Goal: Task Accomplishment & Management: Manage account settings

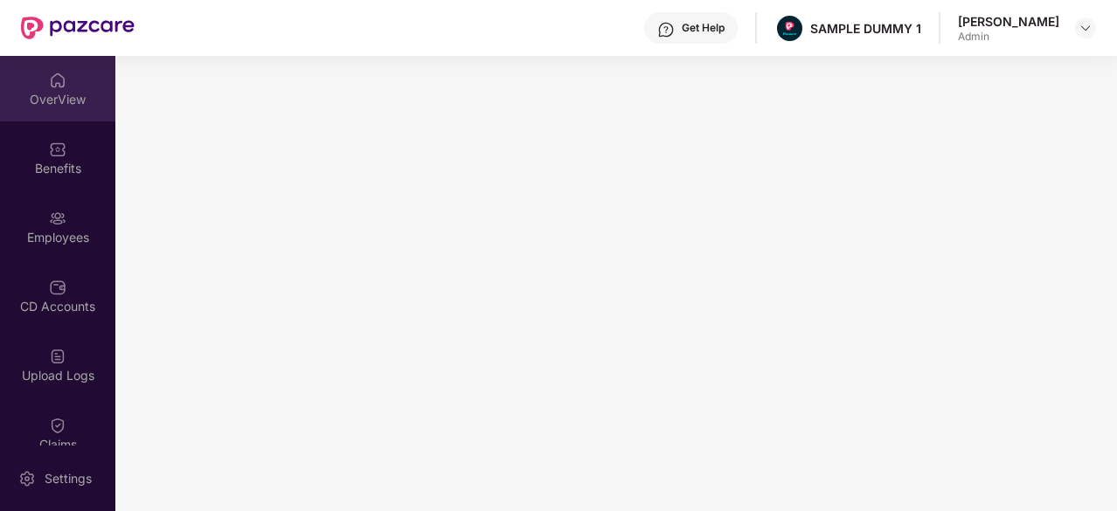
click at [51, 111] on div "OverView" at bounding box center [57, 89] width 115 height 66
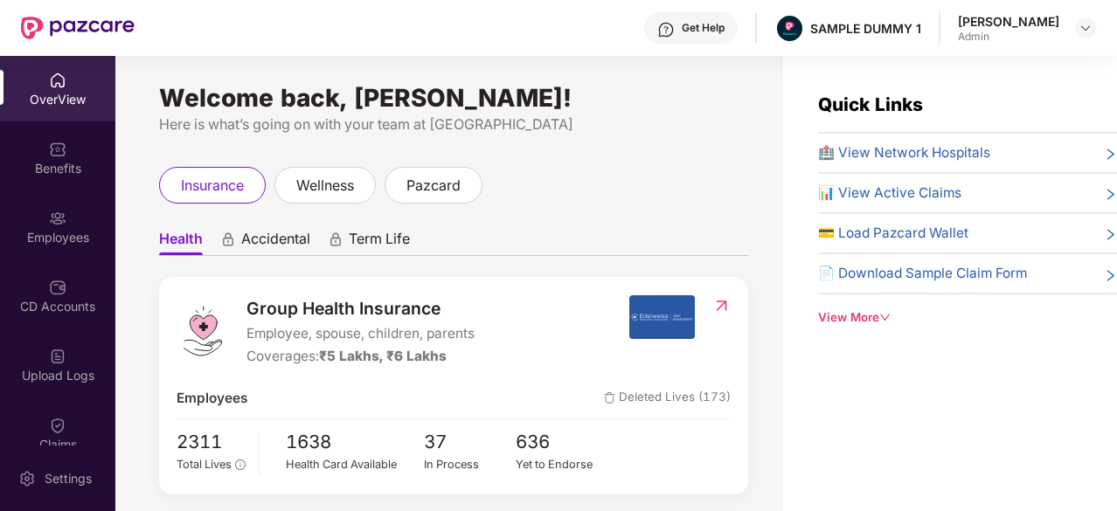
scroll to position [63, 0]
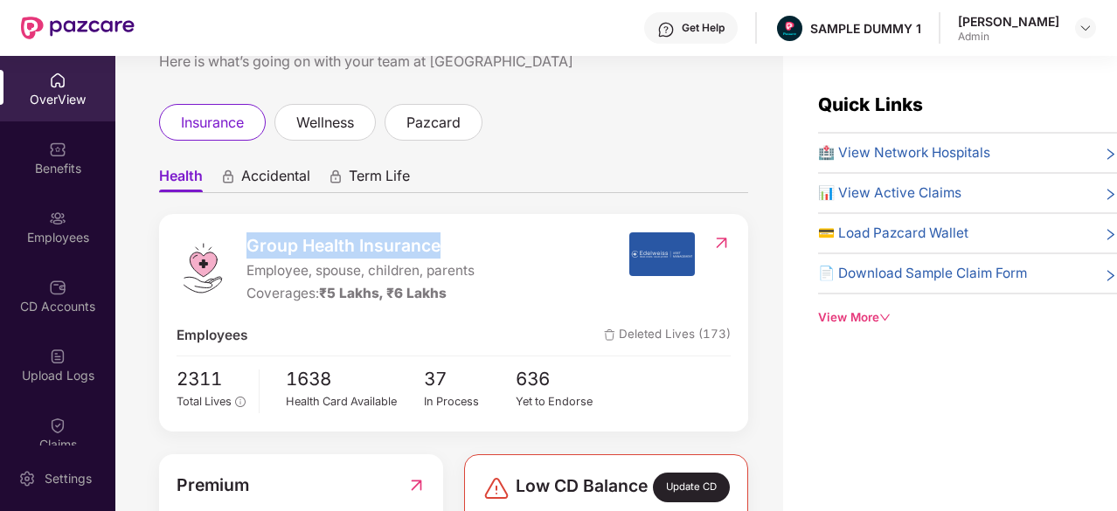
drag, startPoint x: 249, startPoint y: 248, endPoint x: 445, endPoint y: 257, distance: 196.0
click at [445, 257] on span "Group Health Insurance" at bounding box center [361, 246] width 228 height 26
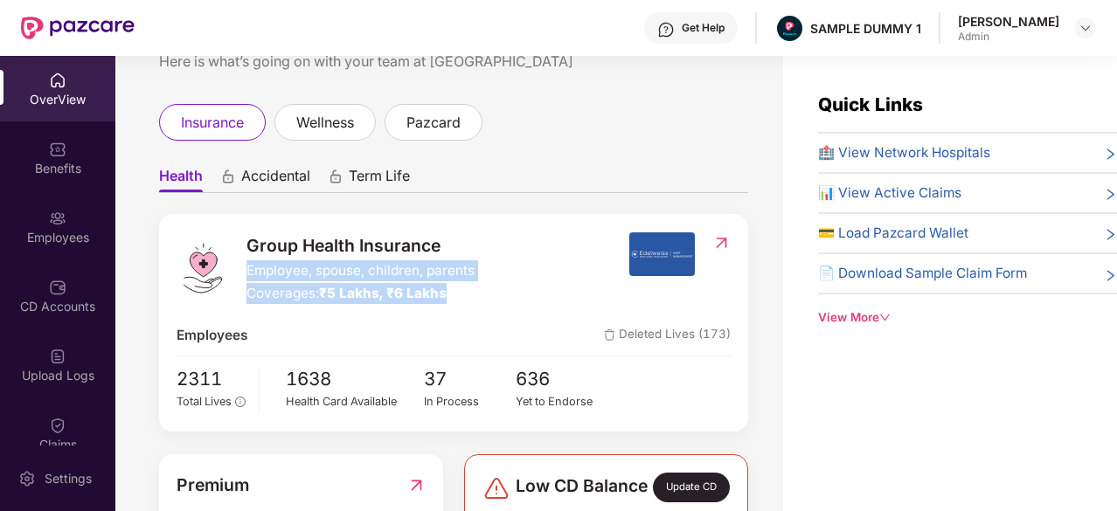
drag, startPoint x: 247, startPoint y: 274, endPoint x: 462, endPoint y: 286, distance: 216.3
click at [462, 286] on div "Group Health Insurance Employee, spouse, children, parents Coverages: ₹5 Lakhs,…" at bounding box center [361, 269] width 228 height 73
click at [393, 294] on span "₹5 Lakhs, ₹6 Lakhs" at bounding box center [383, 293] width 128 height 17
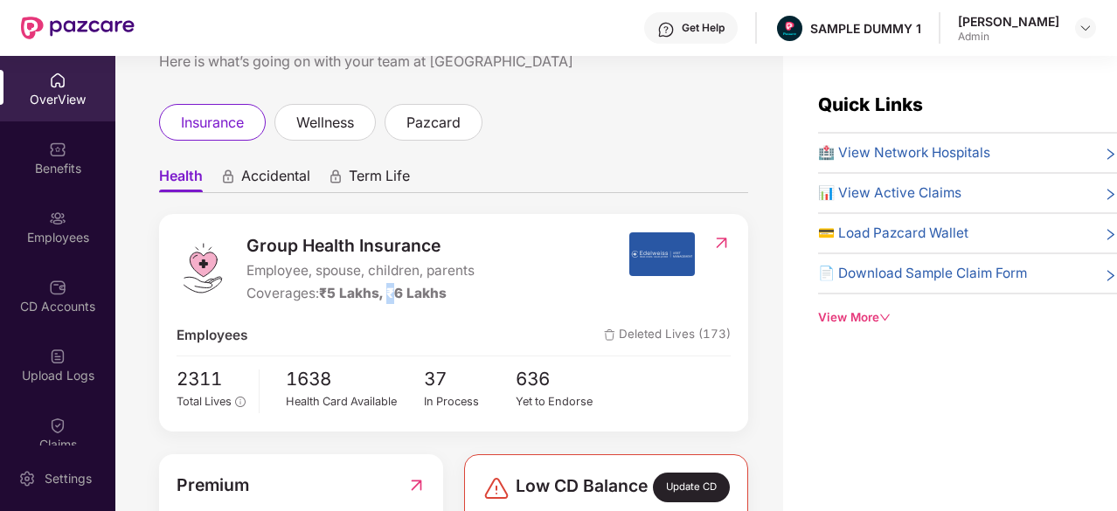
click at [393, 294] on span "₹5 Lakhs, ₹6 Lakhs" at bounding box center [383, 293] width 128 height 17
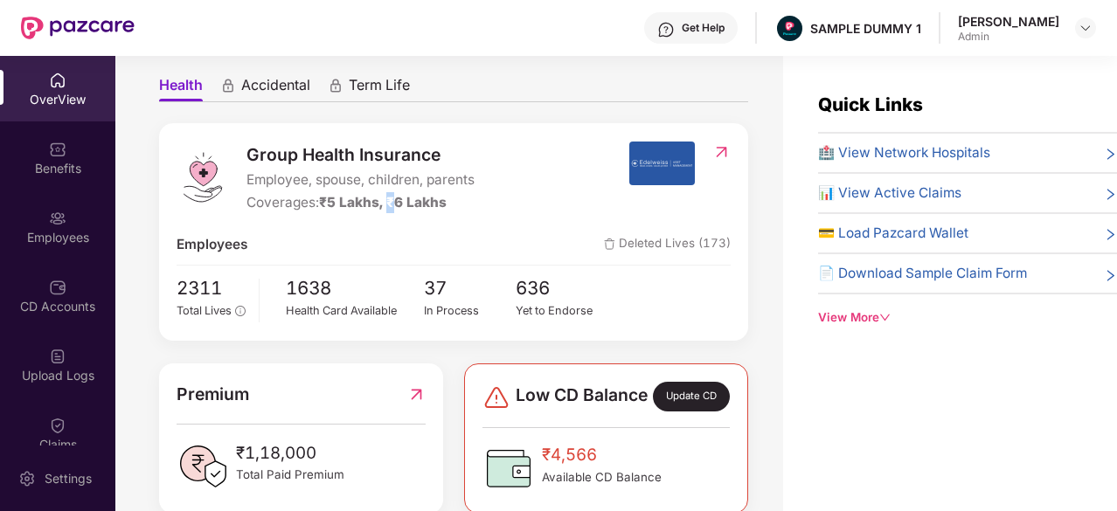
scroll to position [153, 0]
click at [896, 143] on span "🏥 View Network Hospitals" at bounding box center [904, 153] width 172 height 21
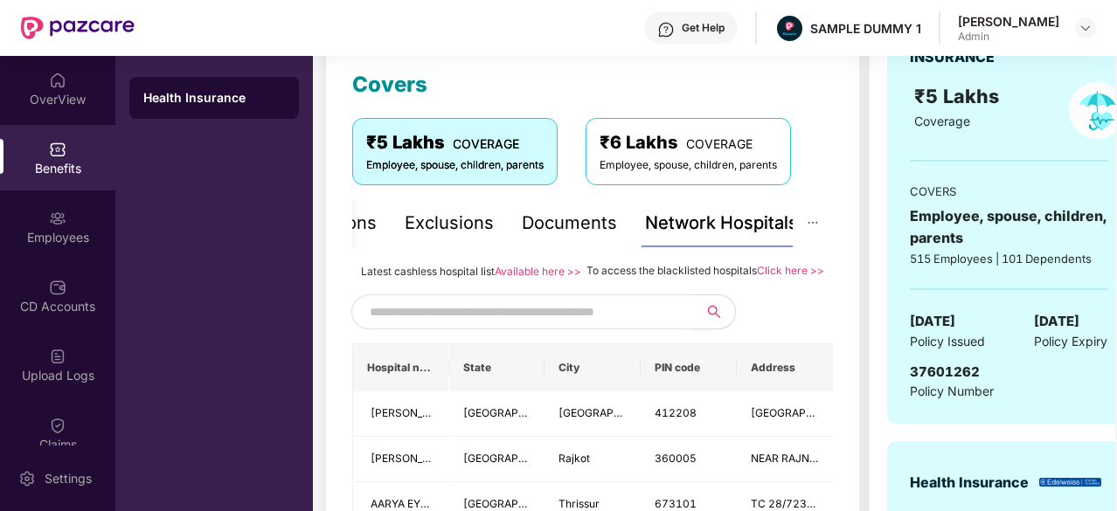
scroll to position [310, 0]
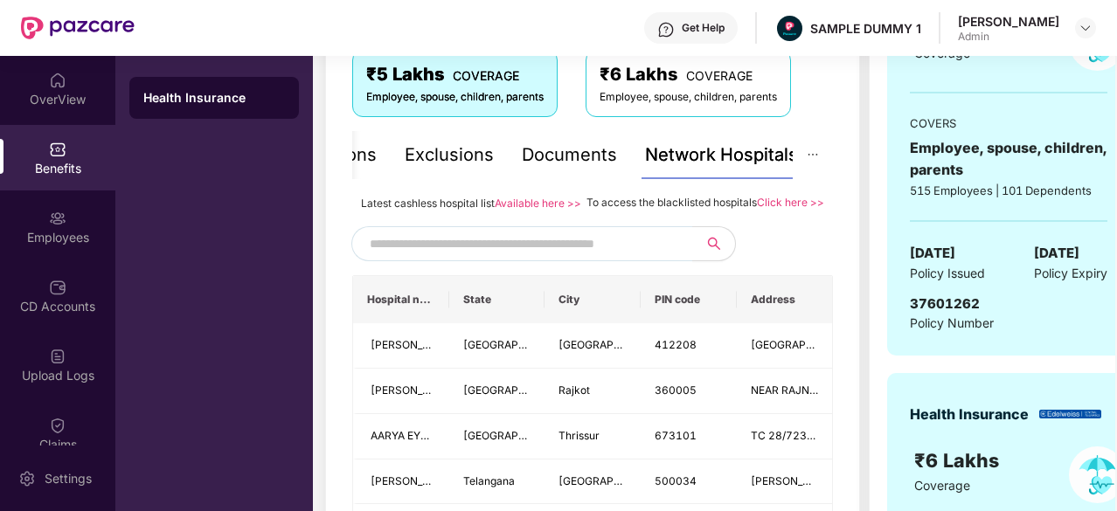
click at [572, 257] on input "text" at bounding box center [519, 244] width 299 height 26
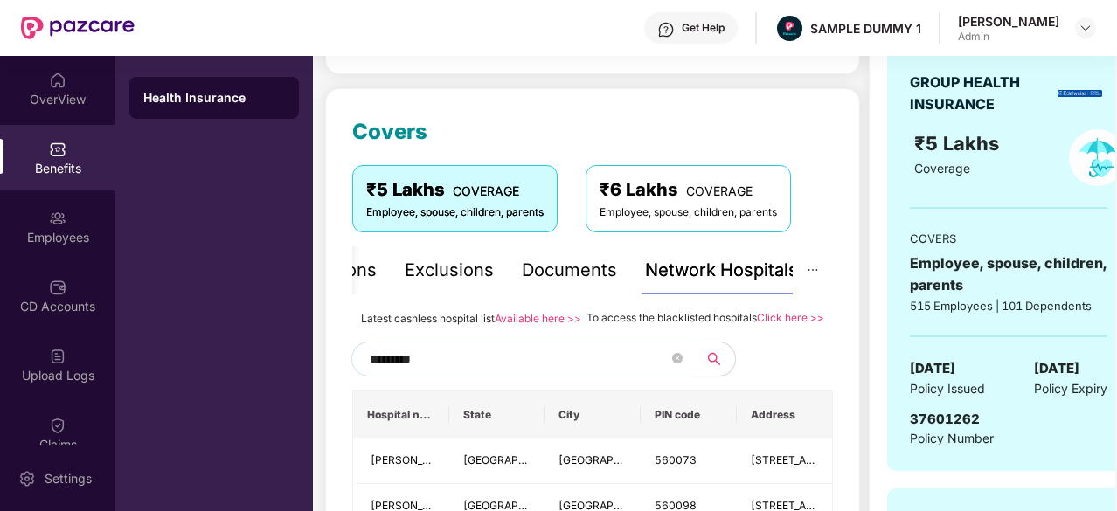
scroll to position [194, 0]
type input "*********"
drag, startPoint x: 587, startPoint y: 316, endPoint x: 759, endPoint y: 323, distance: 172.3
click at [759, 323] on div "To access the blacklisted hospitals Click here >>" at bounding box center [706, 318] width 238 height 19
click at [762, 329] on div "To access the blacklisted hospitals Click here >>" at bounding box center [706, 318] width 238 height 19
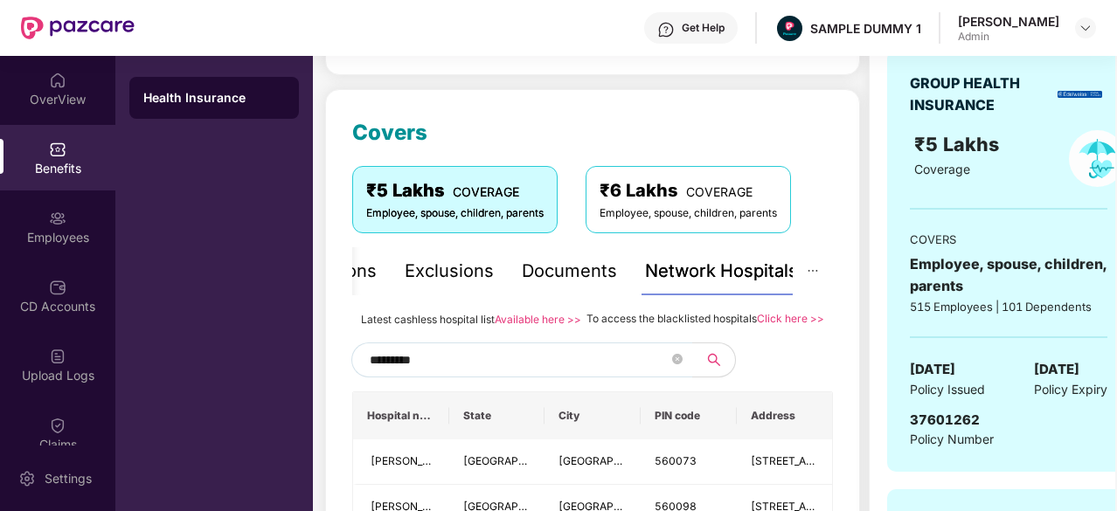
click at [584, 280] on div "Documents" at bounding box center [569, 271] width 95 height 27
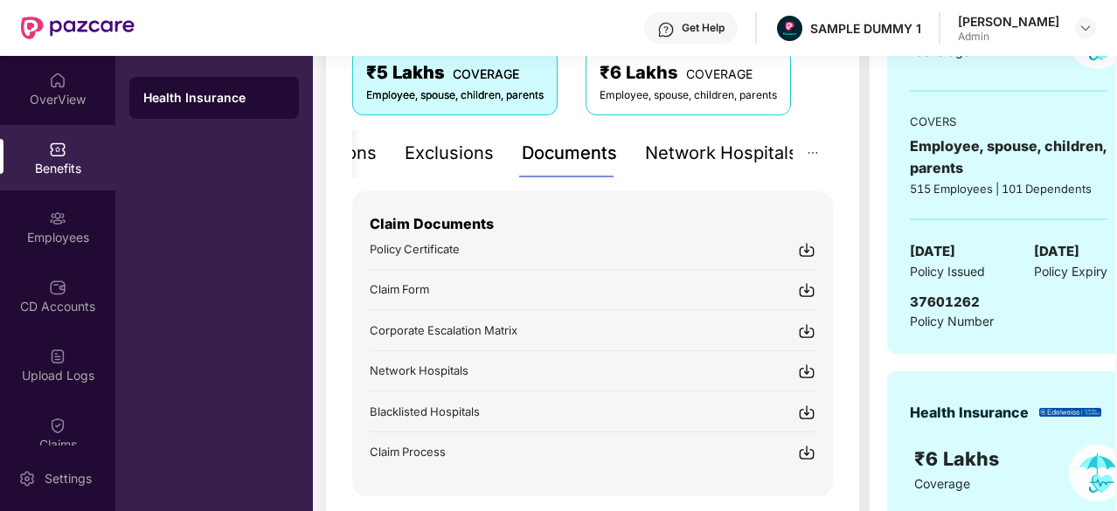
scroll to position [332, 0]
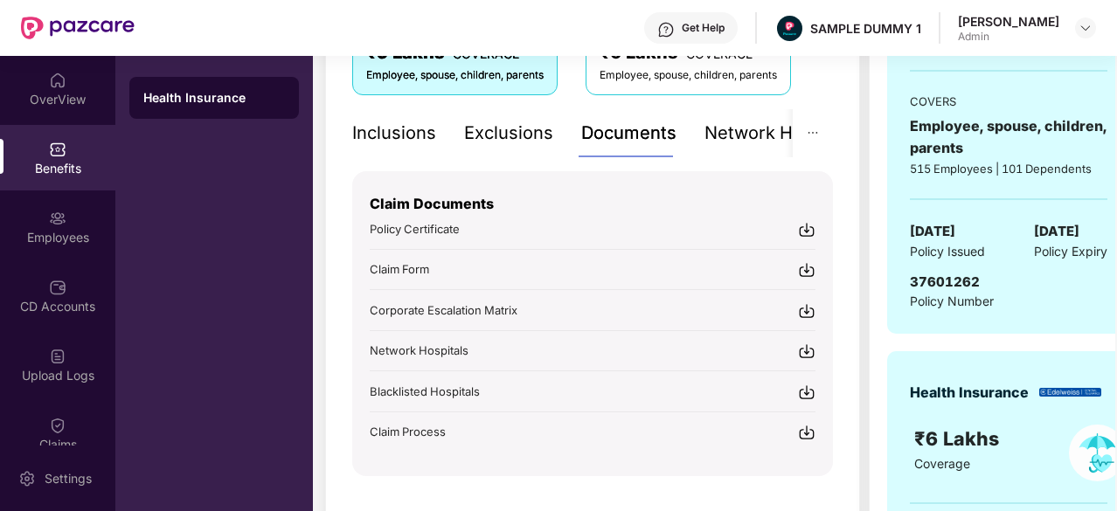
click at [402, 131] on div "Inclusions" at bounding box center [394, 133] width 84 height 27
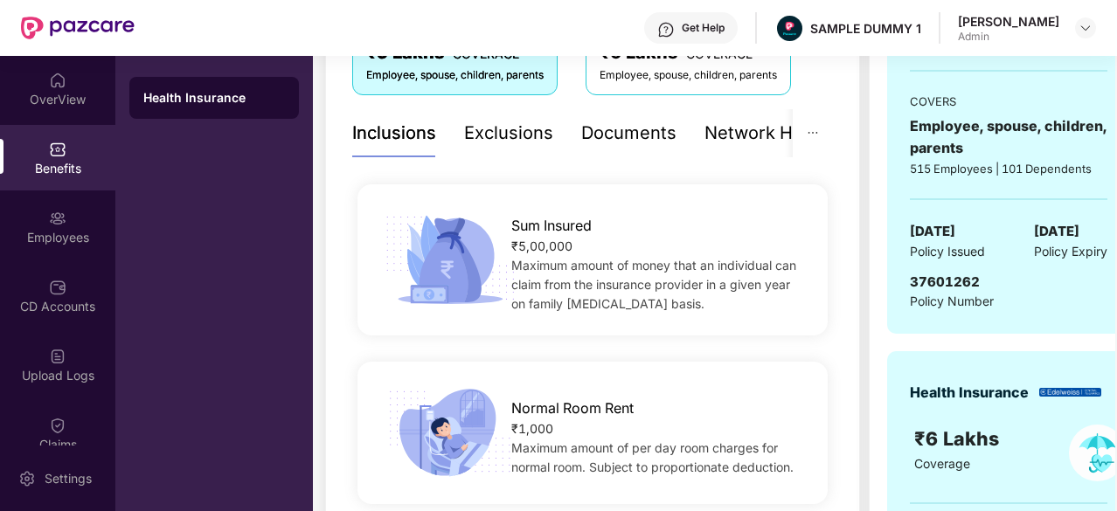
click at [561, 261] on span "Maximum amount of money that an individual can claim from the insurance provide…" at bounding box center [653, 284] width 285 height 53
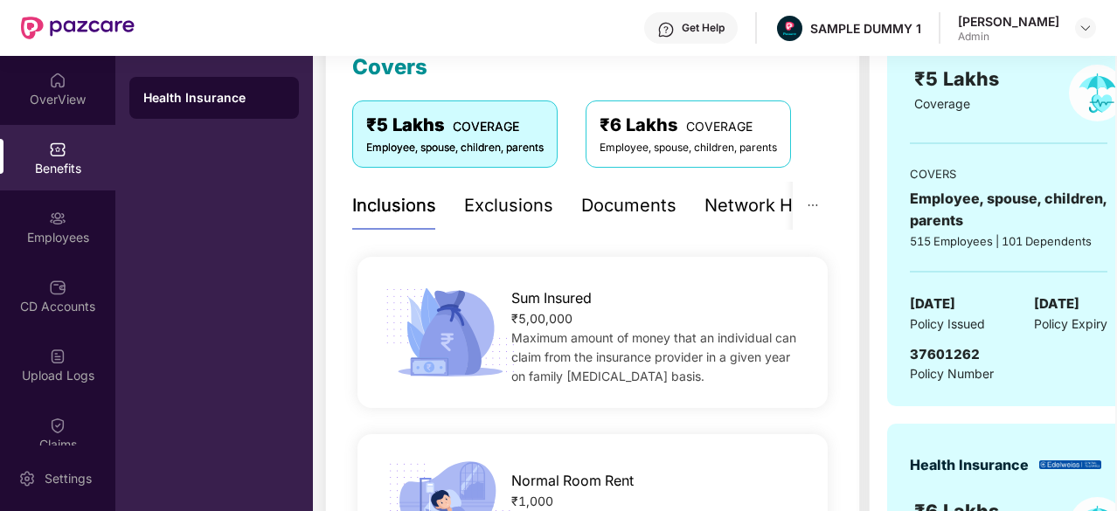
scroll to position [263, 0]
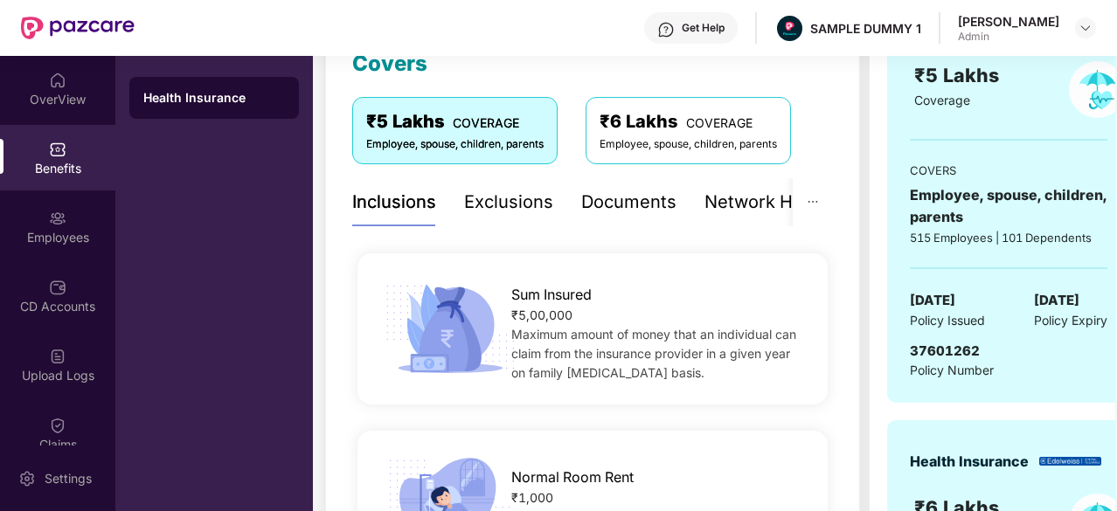
click at [516, 212] on div "Exclusions" at bounding box center [508, 202] width 89 height 27
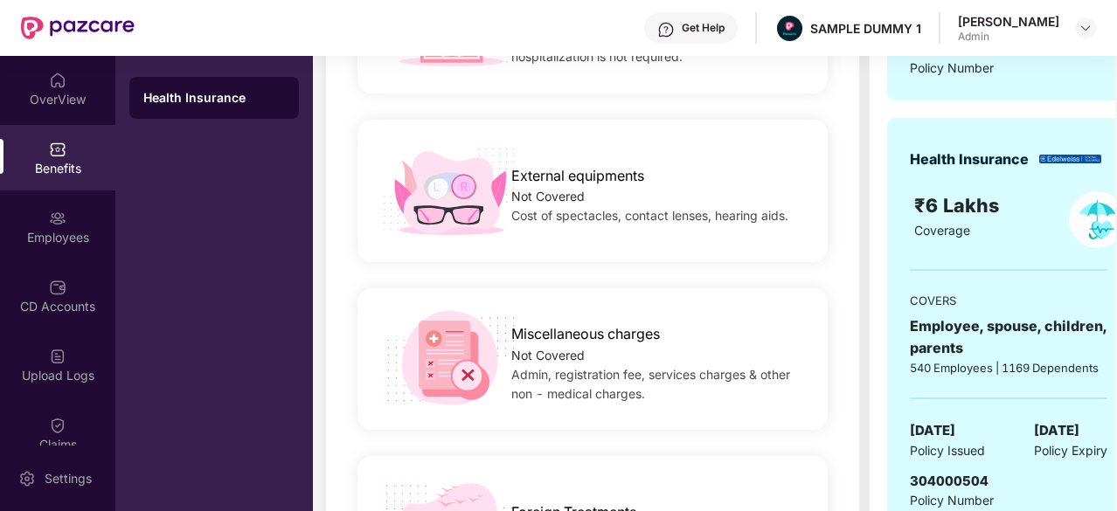
scroll to position [0, 0]
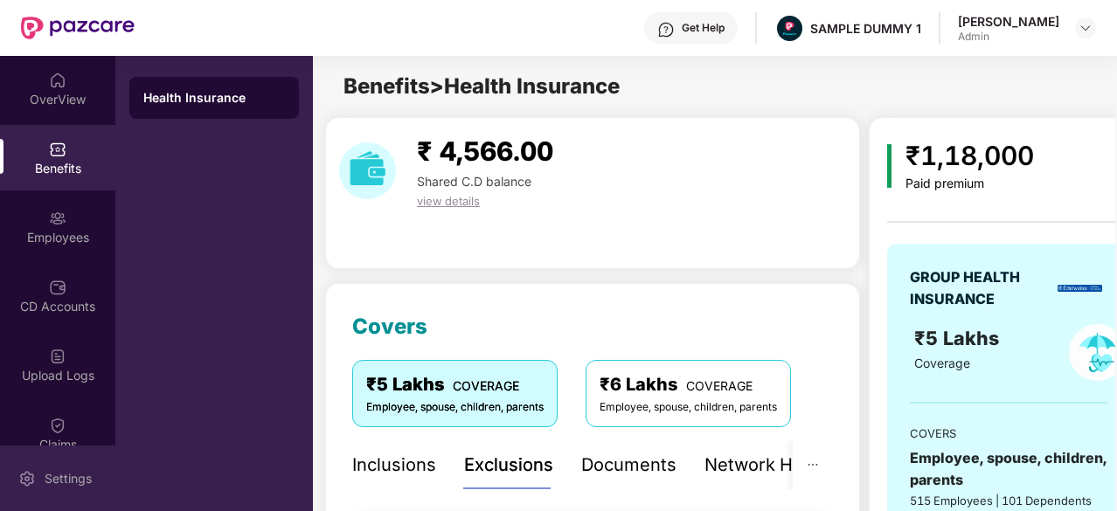
click at [49, 462] on div "Settings" at bounding box center [57, 479] width 115 height 66
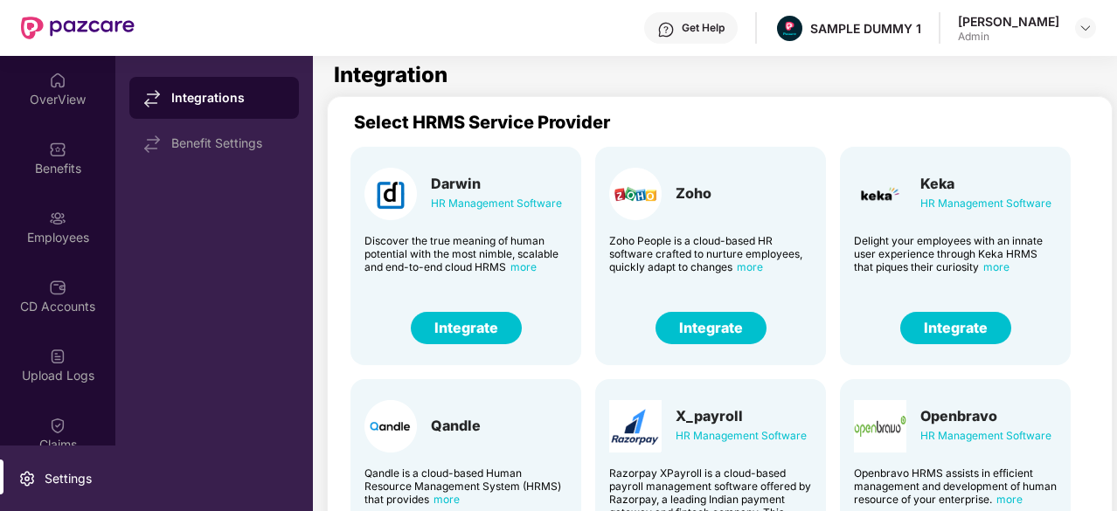
scroll to position [59, 0]
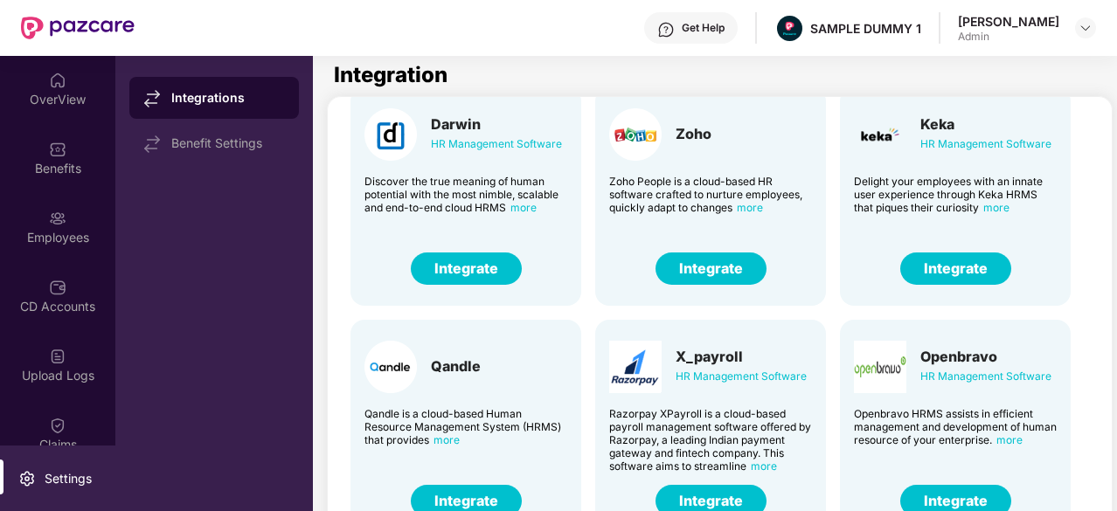
click at [932, 277] on button "Integrate" at bounding box center [955, 269] width 111 height 32
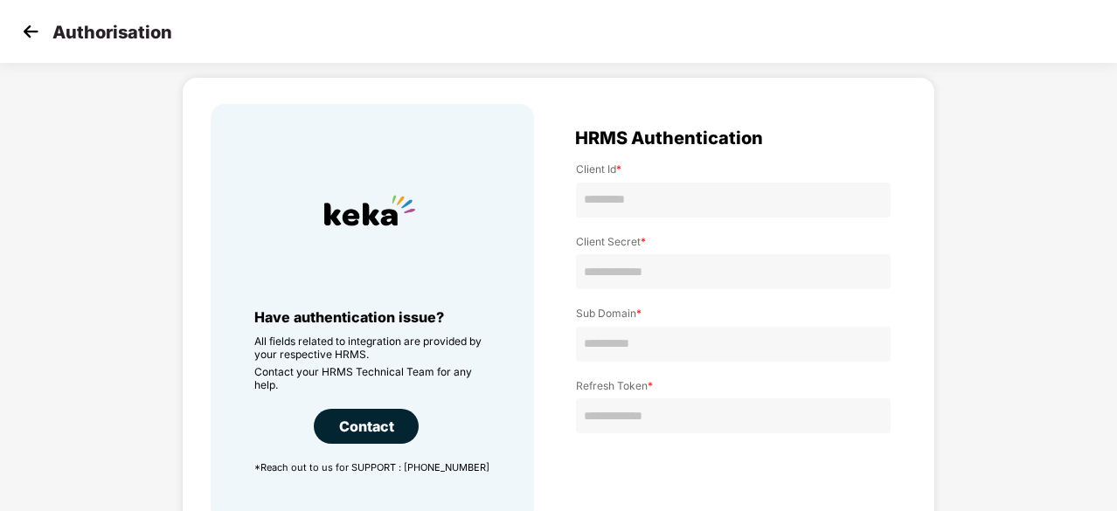
scroll to position [47, 0]
click at [32, 29] on img at bounding box center [30, 31] width 26 height 26
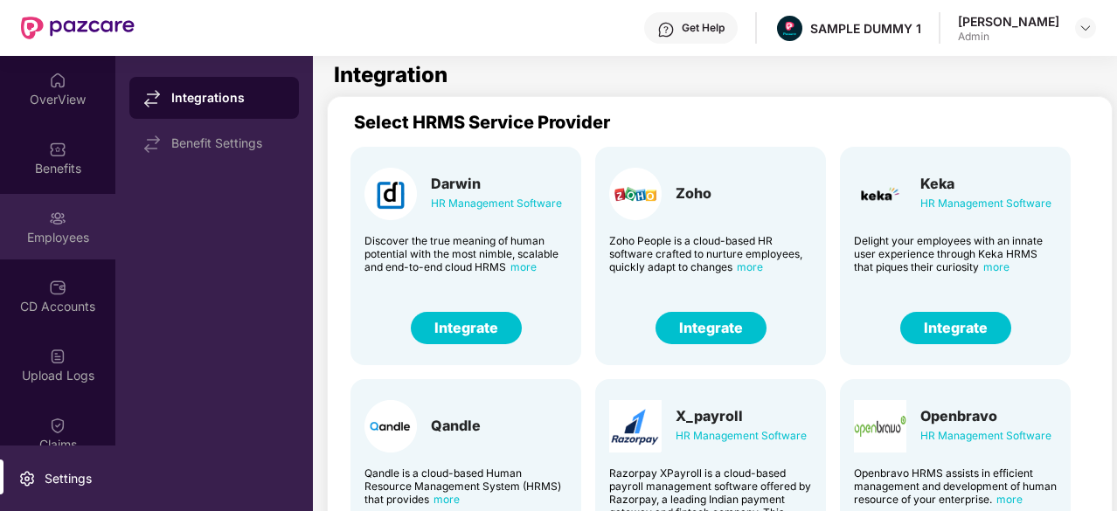
click at [58, 230] on div "Employees" at bounding box center [57, 237] width 115 height 17
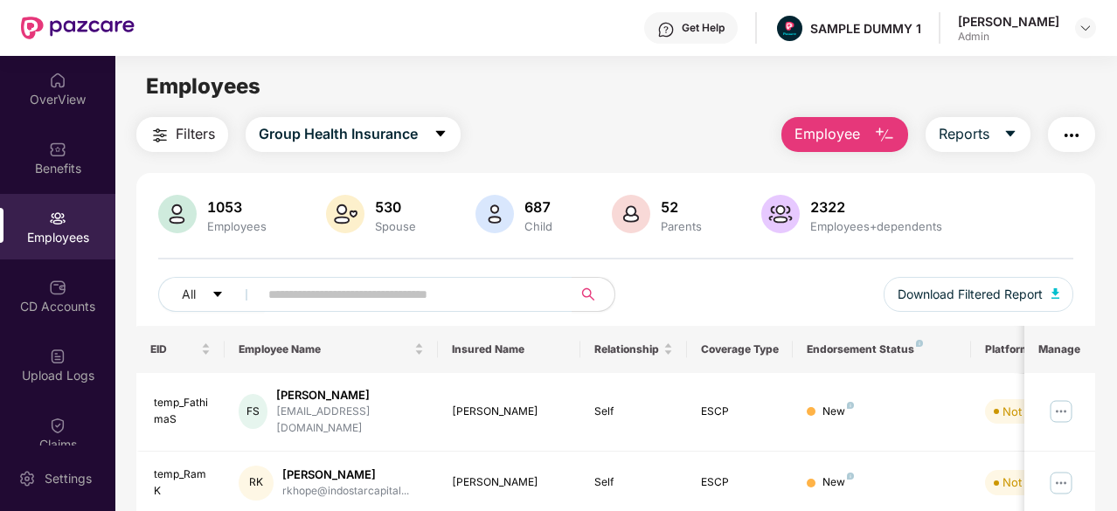
click at [870, 130] on button "Employee" at bounding box center [845, 134] width 127 height 35
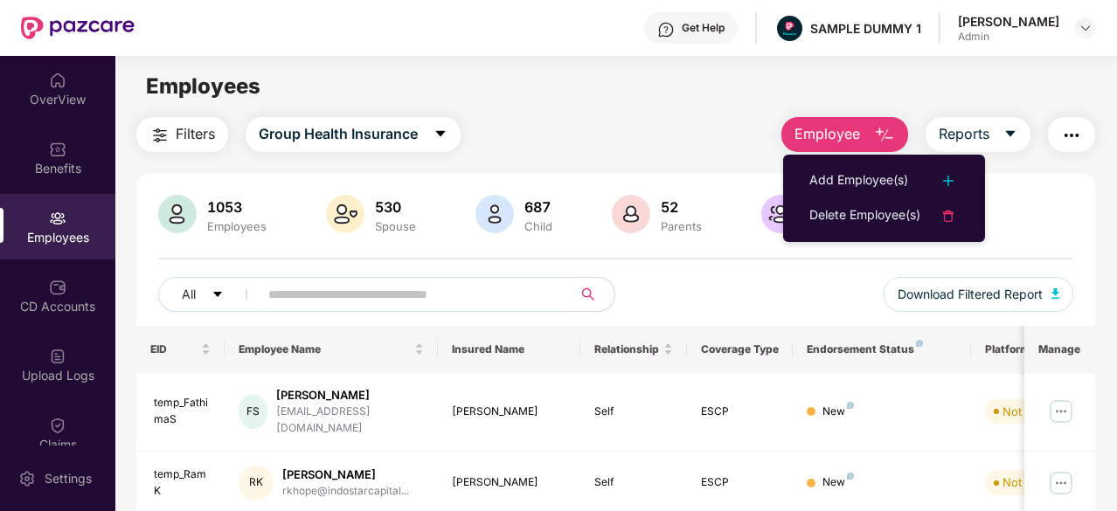
click at [859, 163] on ul "Add Employee(s) Delete Employee(s)" at bounding box center [884, 198] width 202 height 87
click at [856, 166] on li "Add Employee(s)" at bounding box center [884, 180] width 202 height 35
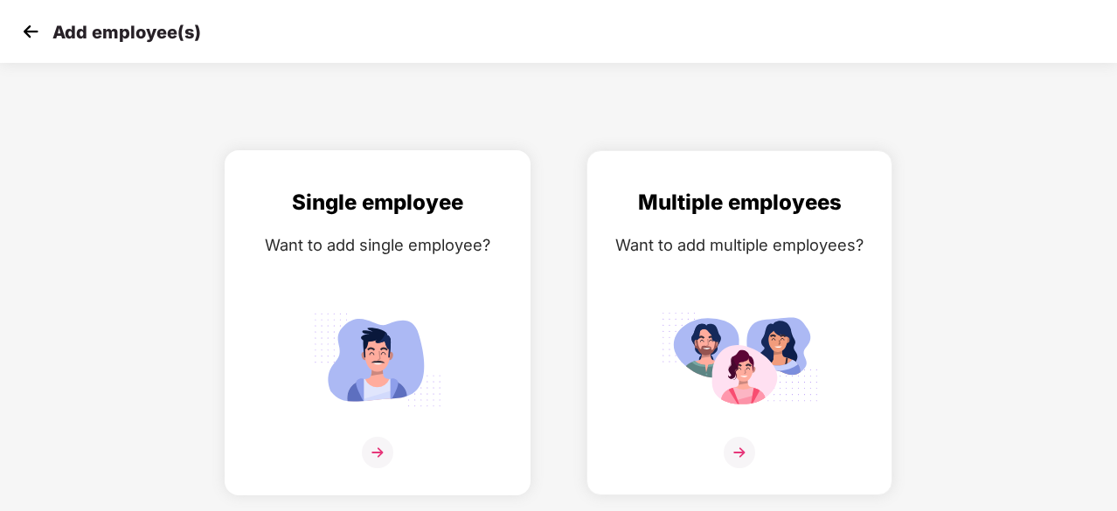
click at [370, 318] on img at bounding box center [377, 359] width 157 height 109
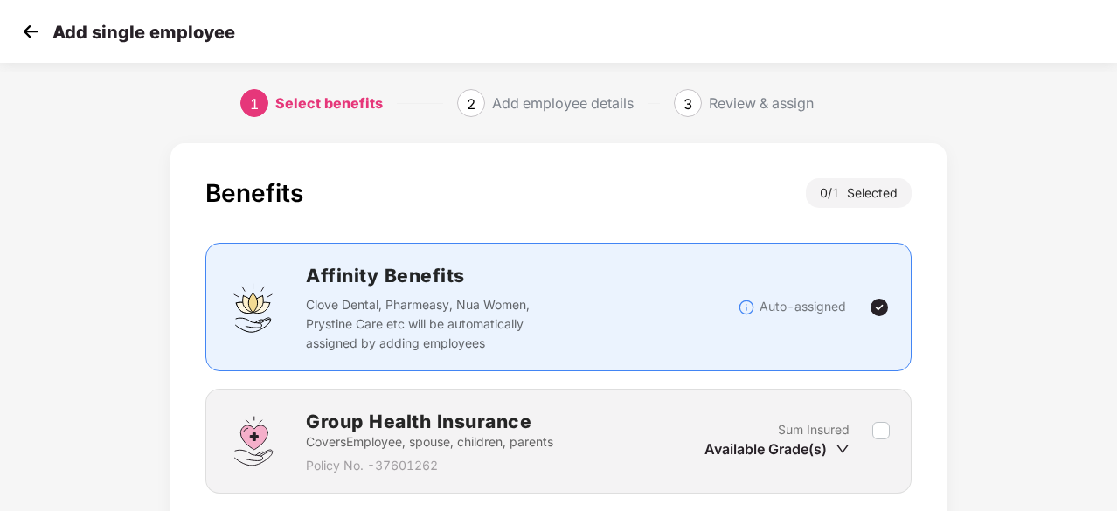
scroll to position [133, 0]
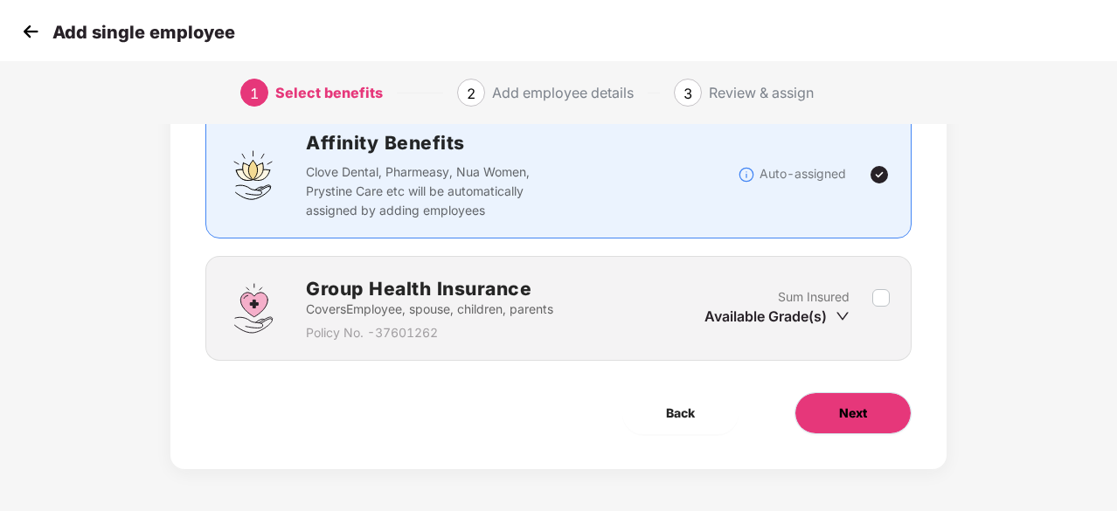
click at [860, 413] on span "Next" at bounding box center [853, 413] width 28 height 19
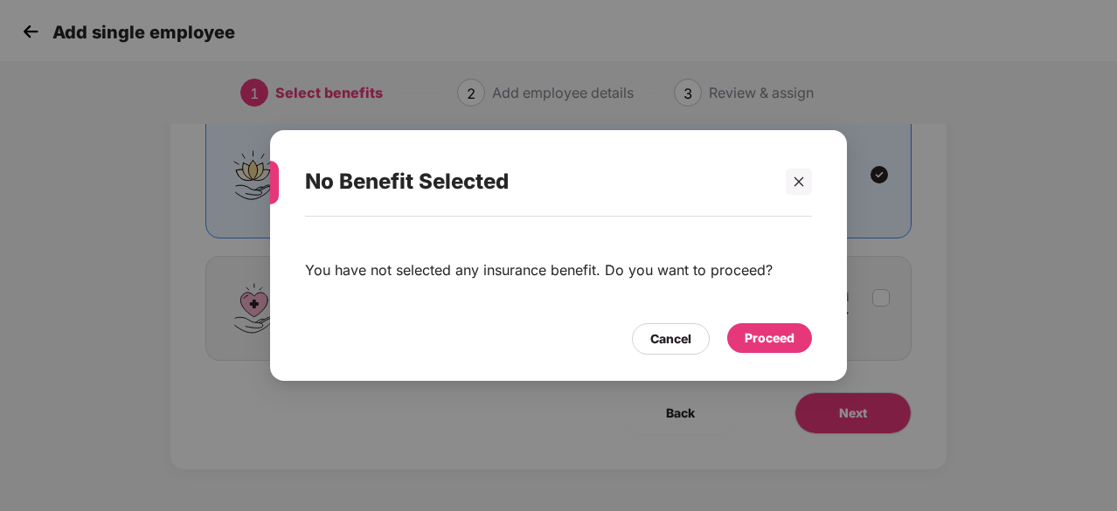
click at [790, 348] on div "Proceed" at bounding box center [769, 338] width 85 height 30
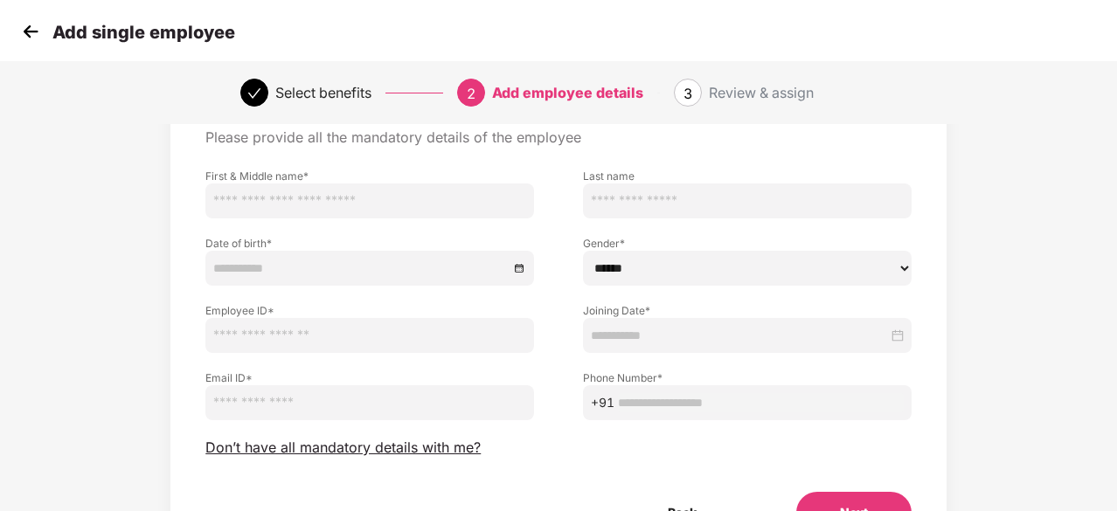
scroll to position [177, 0]
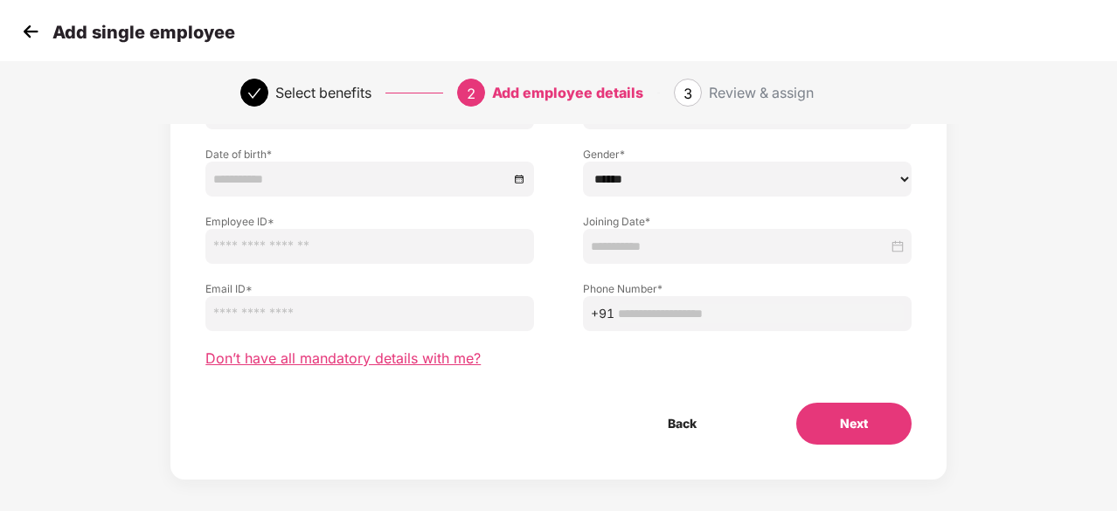
click at [423, 358] on span "Don’t have all mandatory details with me?" at bounding box center [342, 359] width 275 height 18
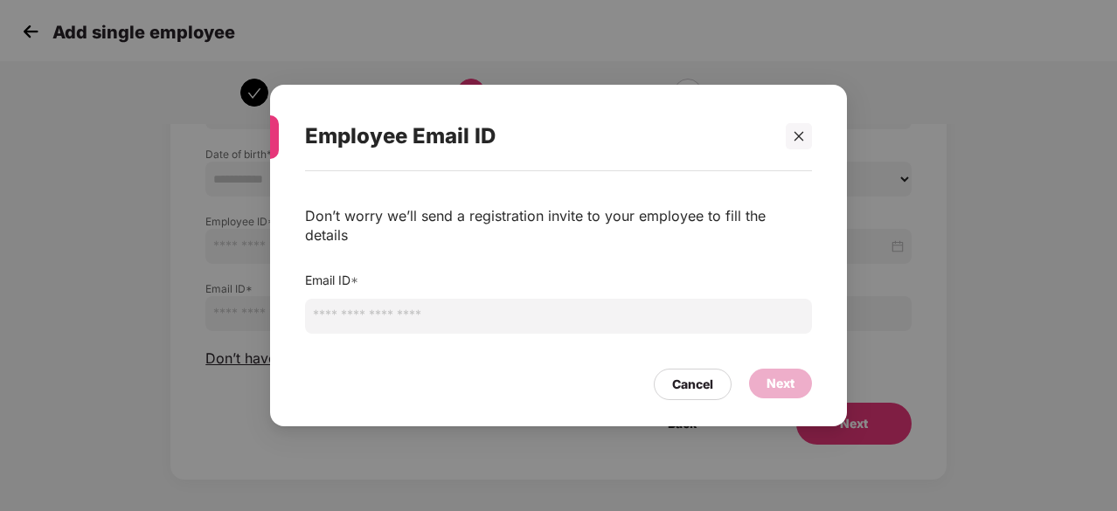
click at [455, 317] on input "email" at bounding box center [558, 316] width 507 height 35
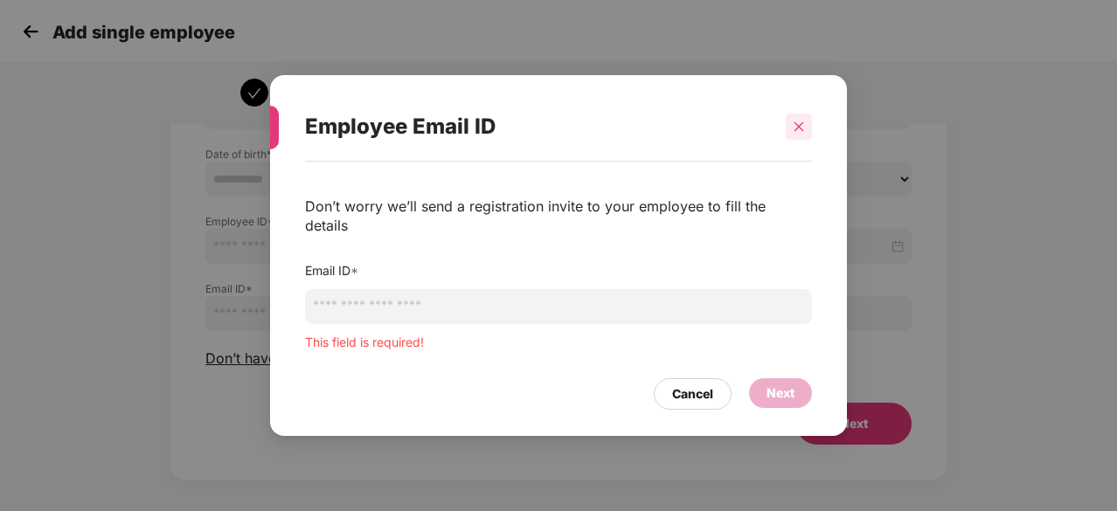
click at [794, 153] on div "Employee Email ID" at bounding box center [558, 127] width 507 height 68
click at [794, 133] on icon "close" at bounding box center [799, 127] width 12 height 12
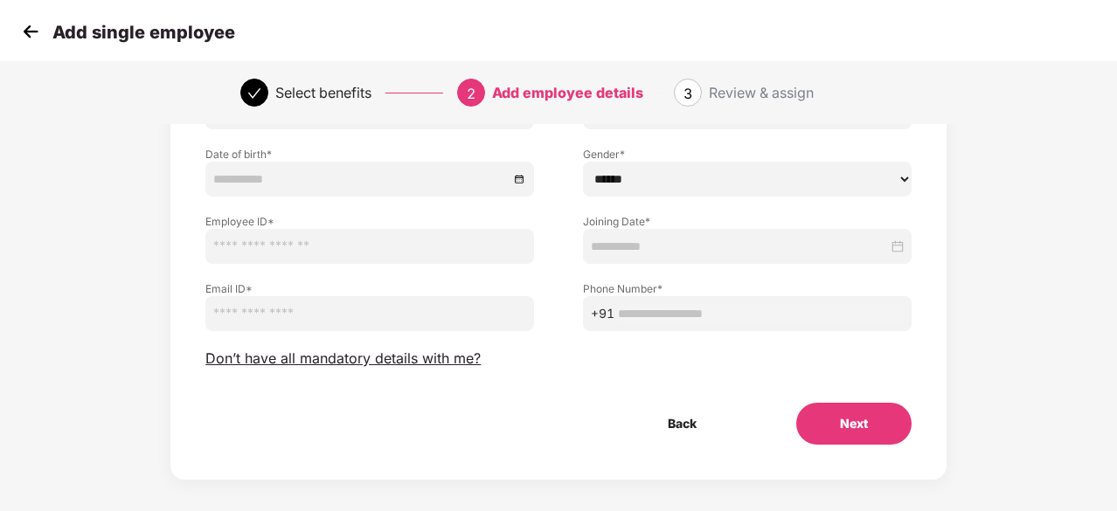
click at [36, 39] on img at bounding box center [30, 31] width 26 height 26
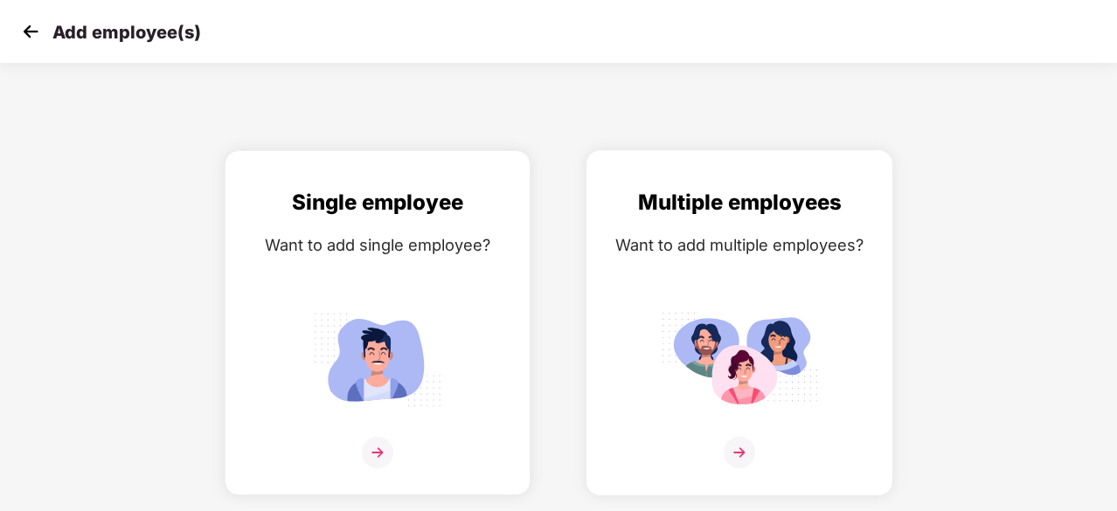
click at [663, 333] on img at bounding box center [739, 359] width 157 height 109
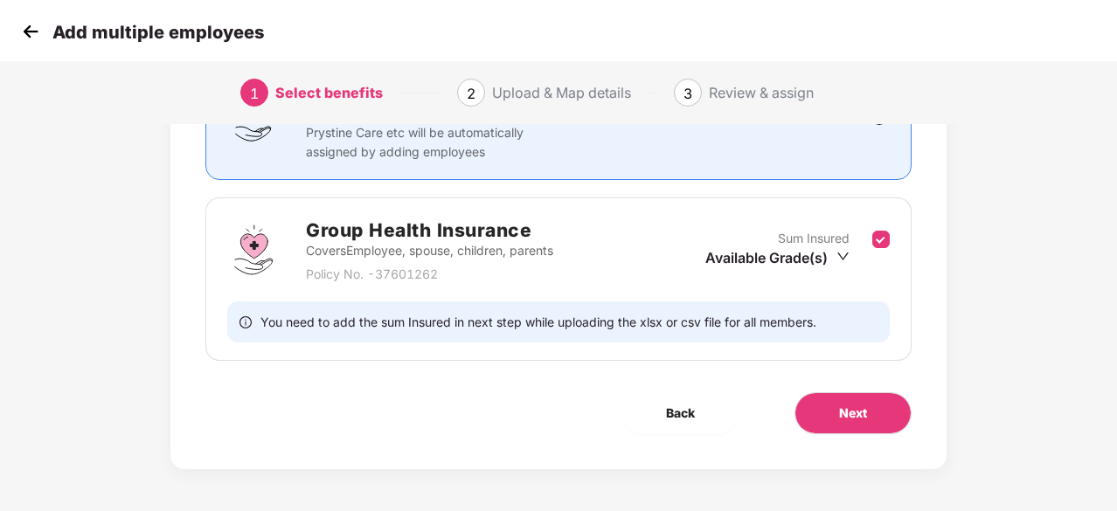
scroll to position [191, 0]
click at [825, 422] on button "Next" at bounding box center [853, 414] width 117 height 42
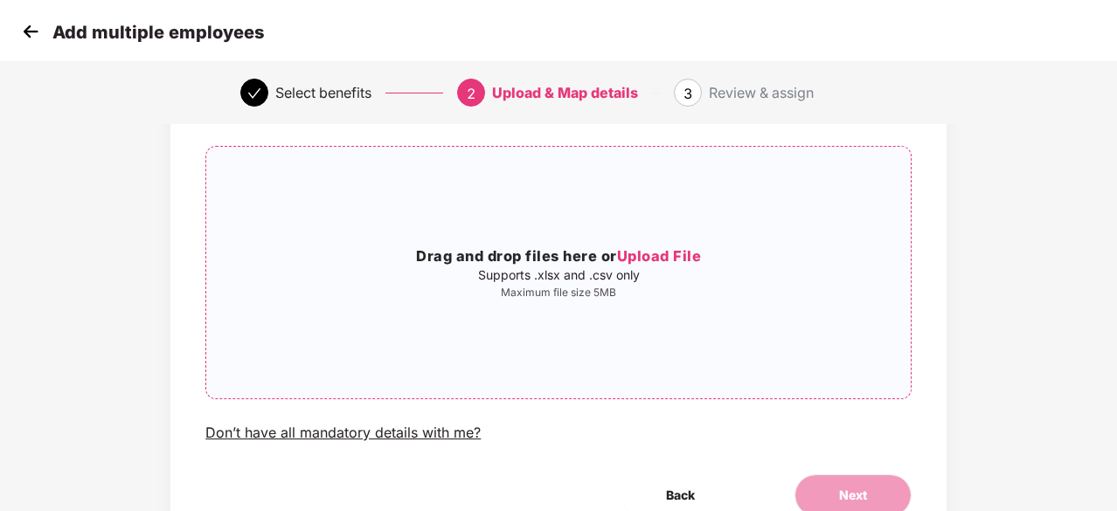
scroll to position [106, 0]
click at [37, 34] on img at bounding box center [30, 31] width 26 height 26
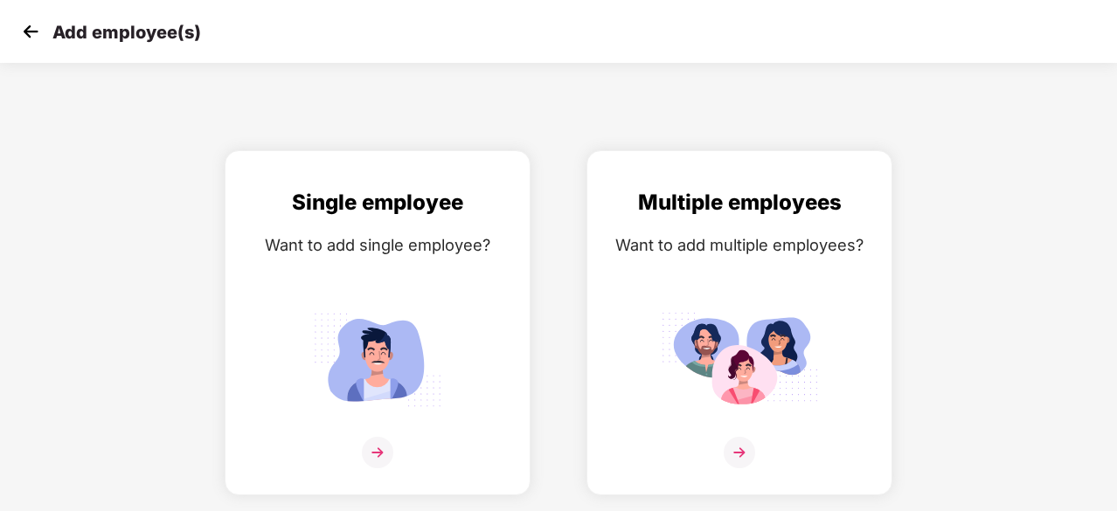
click at [37, 34] on img at bounding box center [30, 31] width 26 height 26
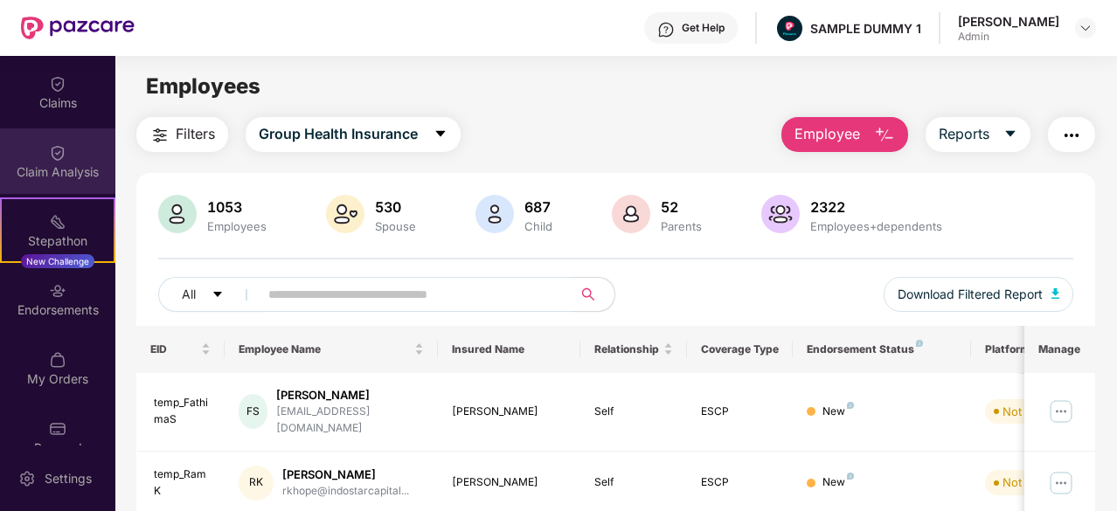
scroll to position [341, 0]
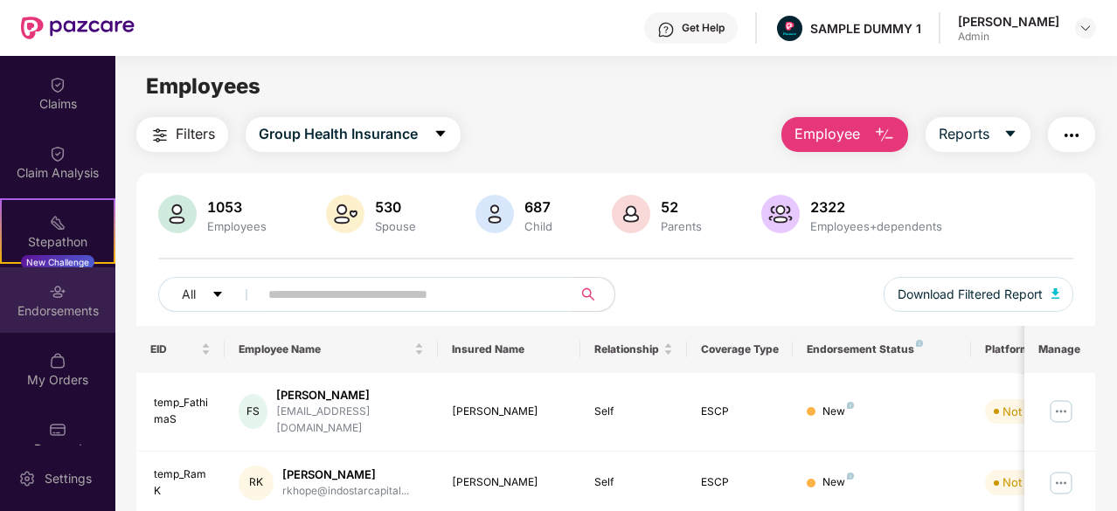
click at [54, 307] on div "Endorsements" at bounding box center [57, 310] width 115 height 17
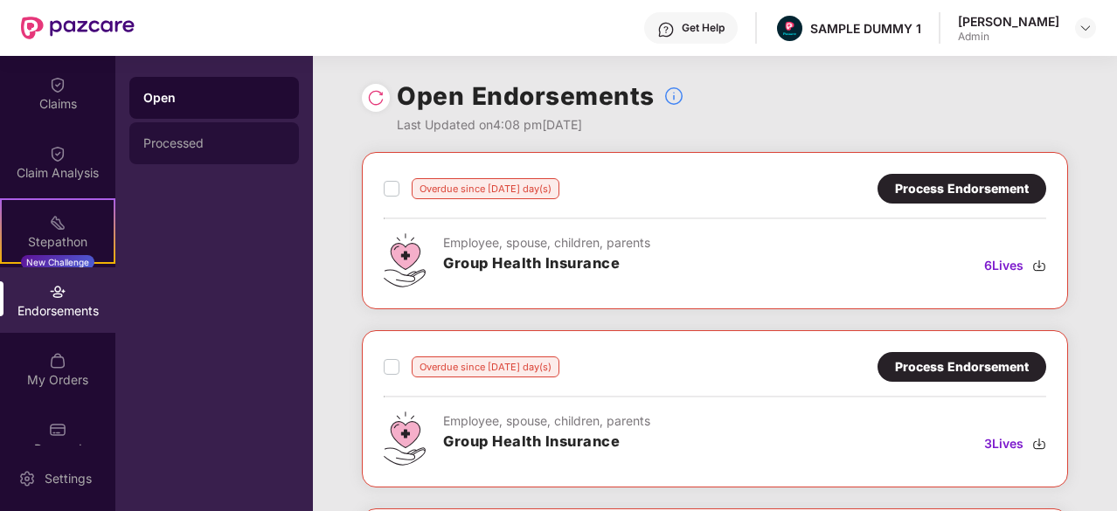
click at [188, 146] on div "Processed" at bounding box center [214, 143] width 142 height 14
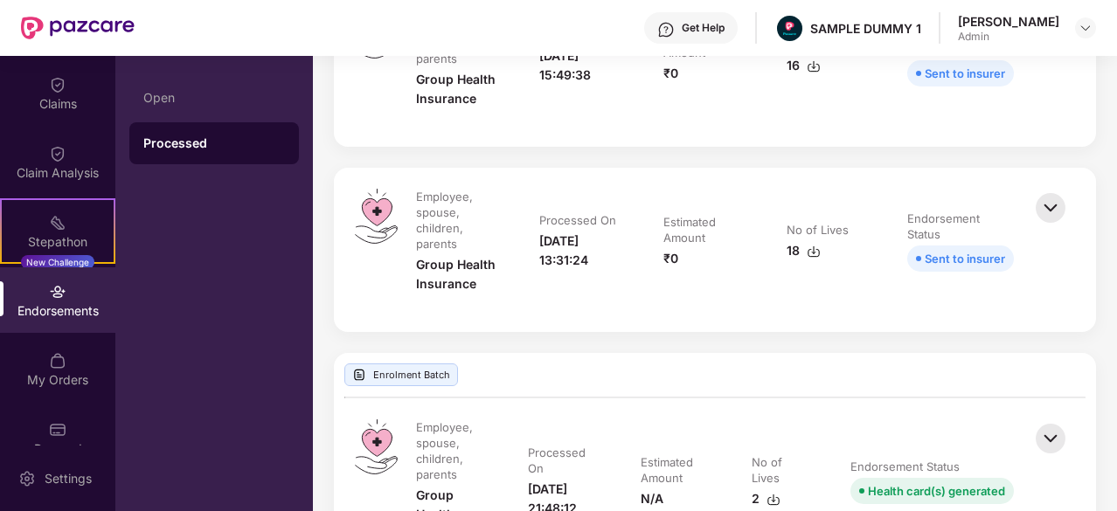
scroll to position [855, 0]
click at [1051, 426] on img at bounding box center [1051, 440] width 38 height 38
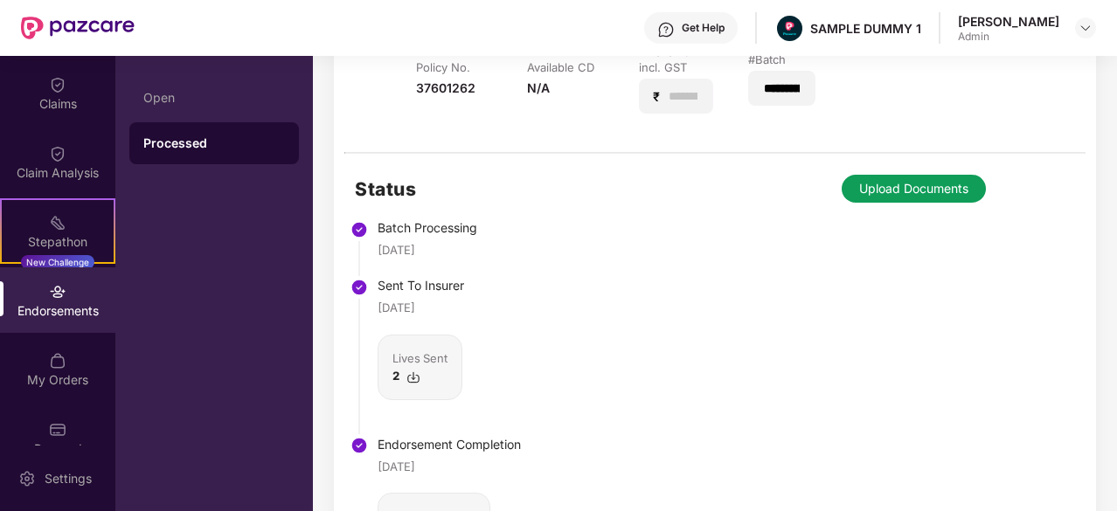
scroll to position [1373, 0]
drag, startPoint x: 462, startPoint y: 251, endPoint x: 367, endPoint y: 240, distance: 95.0
click at [367, 240] on li "Batch Processing 04 Jan 2024" at bounding box center [438, 255] width 166 height 58
drag, startPoint x: 467, startPoint y: 469, endPoint x: 384, endPoint y: 463, distance: 83.2
click at [384, 463] on div "25 June 2025" at bounding box center [449, 467] width 143 height 17
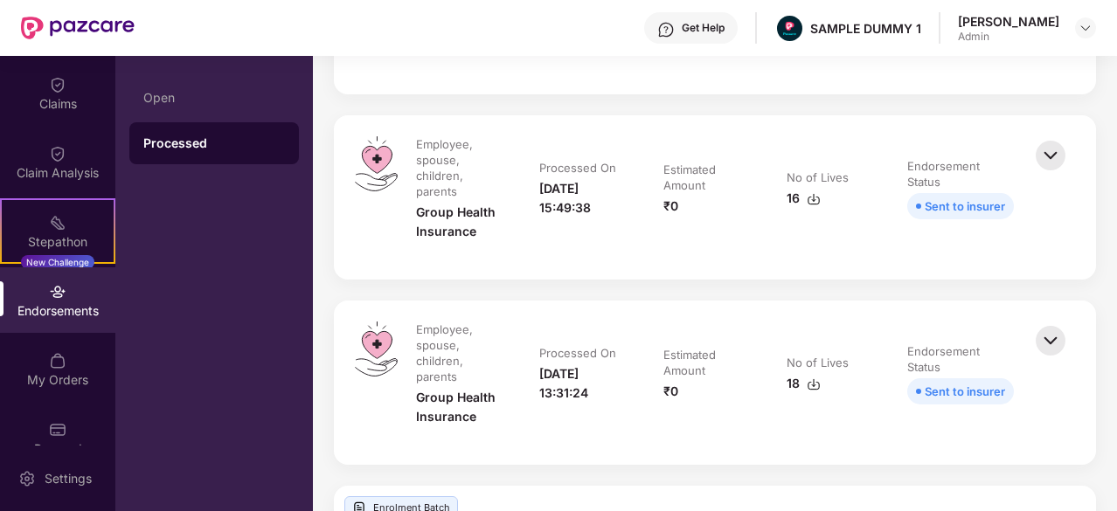
scroll to position [722, 0]
click at [1050, 153] on img at bounding box center [1051, 156] width 38 height 38
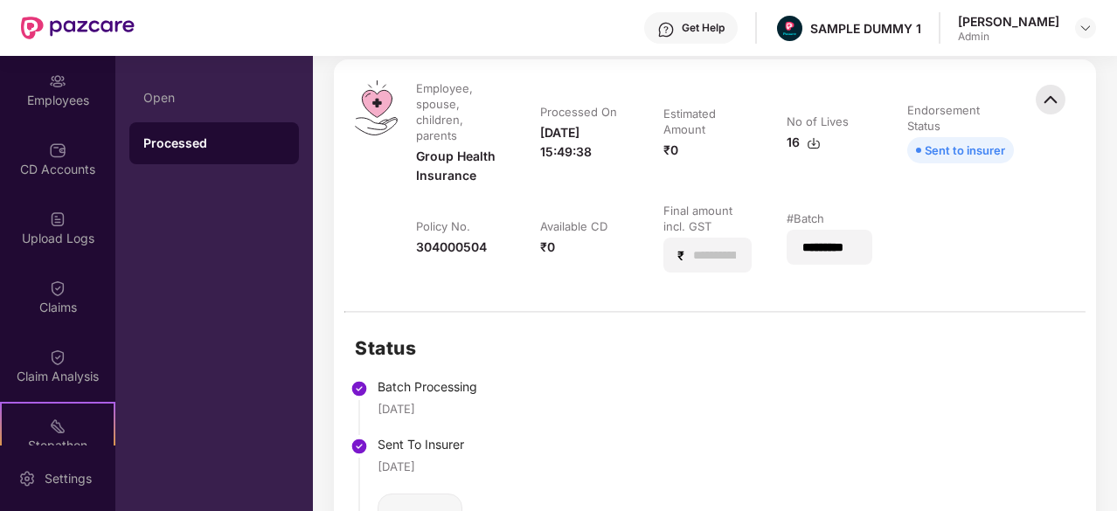
scroll to position [138, 0]
click at [47, 272] on div "Claims" at bounding box center [57, 296] width 115 height 66
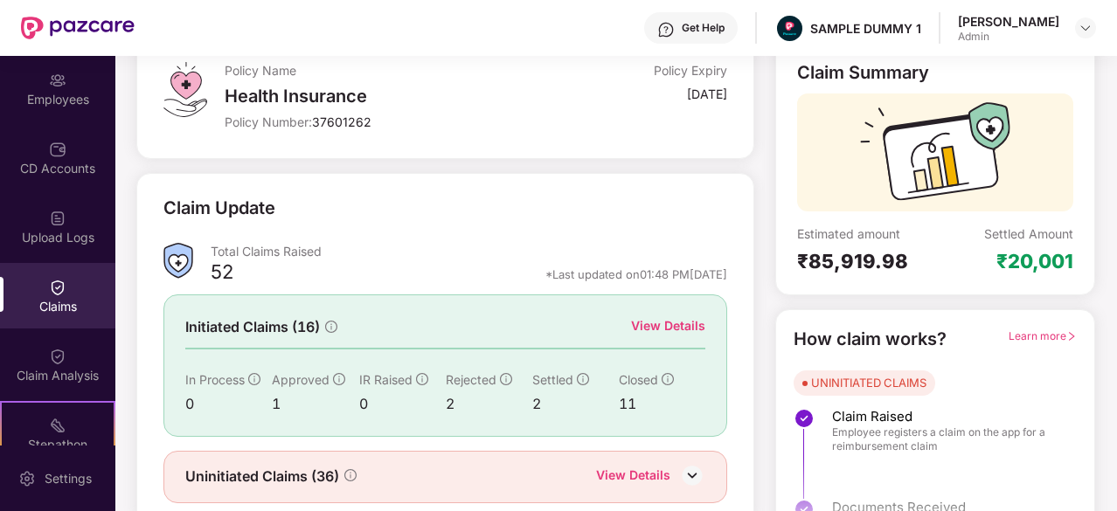
scroll to position [171, 0]
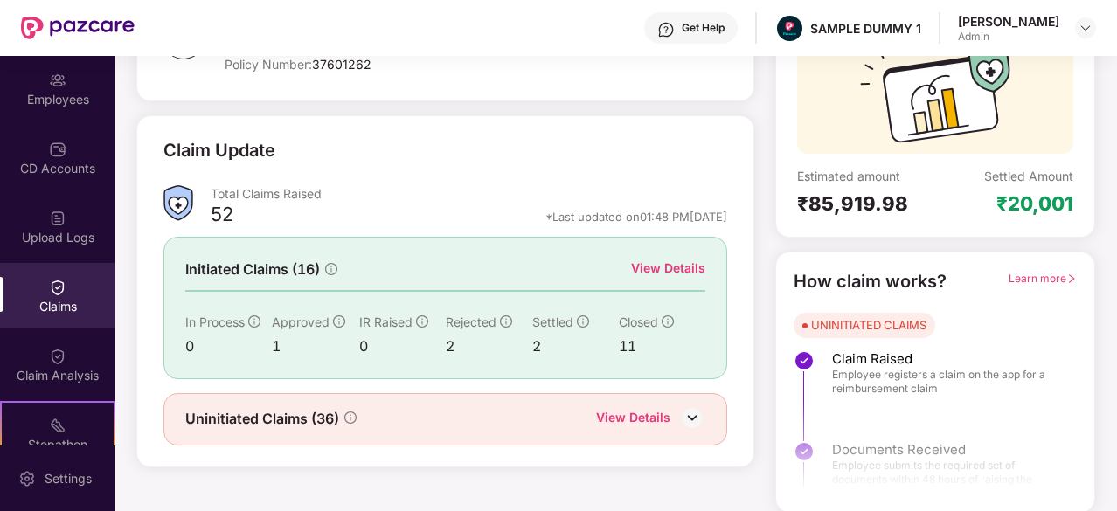
click at [660, 271] on div "View Details" at bounding box center [668, 268] width 74 height 19
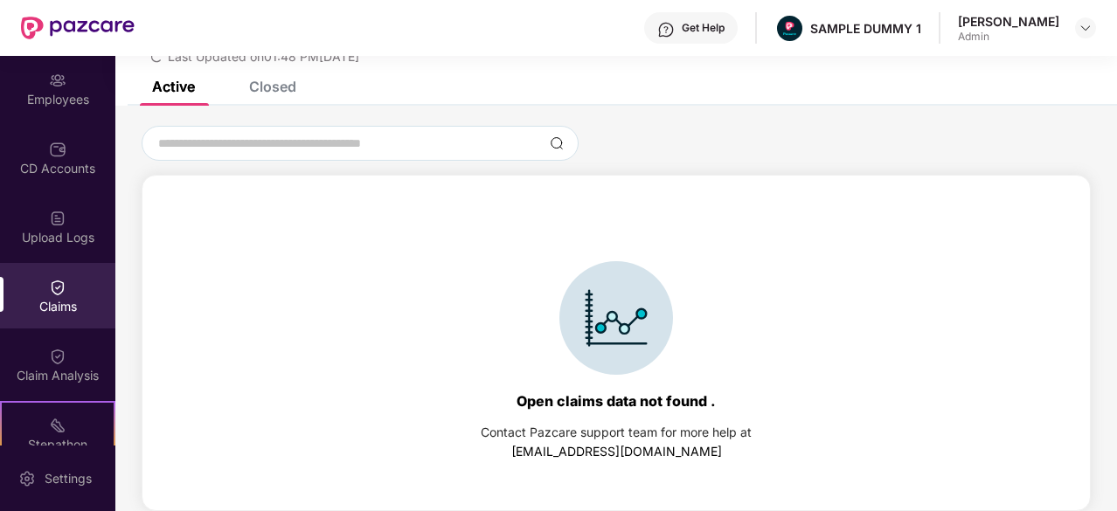
scroll to position [75, 0]
click at [265, 78] on div "List of Initiated Claims Last Updated on 01:48 PM, 28 Aug 2025" at bounding box center [616, 31] width 1002 height 101
click at [269, 80] on div "List of Initiated Claims Last Updated on 01:48 PM, 28 Aug 2025" at bounding box center [616, 31] width 1002 height 101
click at [285, 89] on div "Closed" at bounding box center [272, 86] width 47 height 17
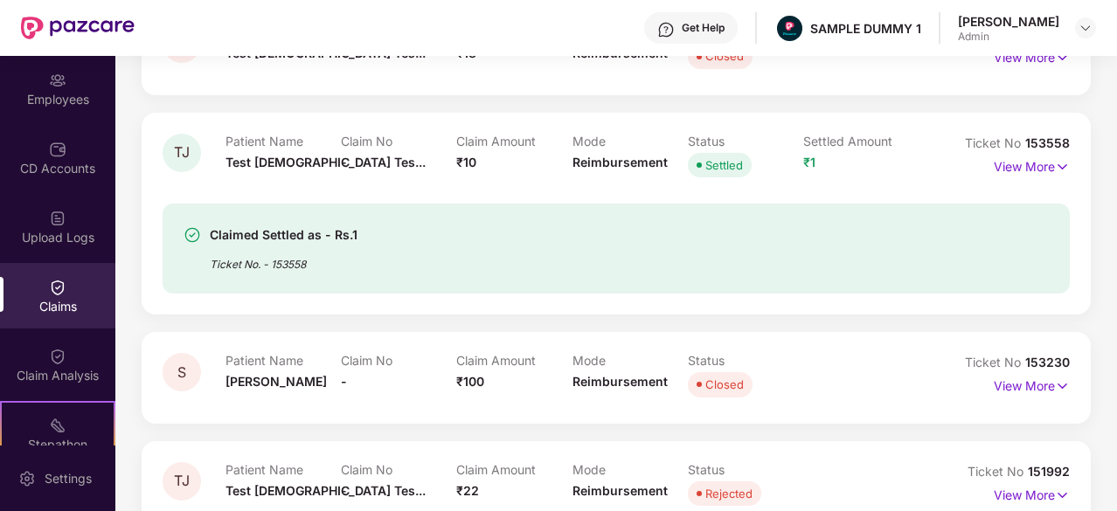
scroll to position [355, 0]
click at [1006, 182] on div "Claimed Settled as - Rs.1 Ticket No. - 153558" at bounding box center [616, 238] width 907 height 112
click at [1023, 165] on p "View More" at bounding box center [1032, 165] width 76 height 24
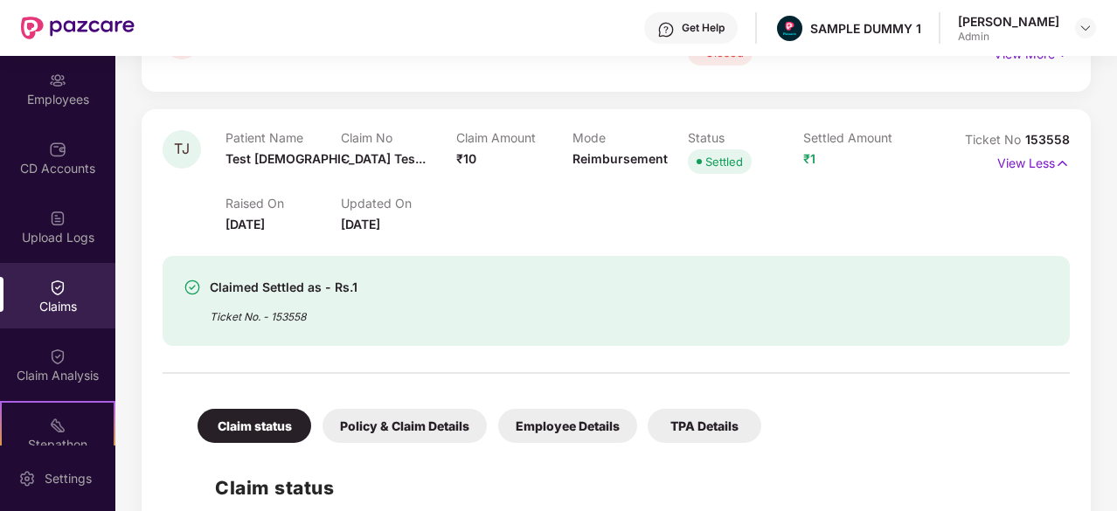
scroll to position [318, 0]
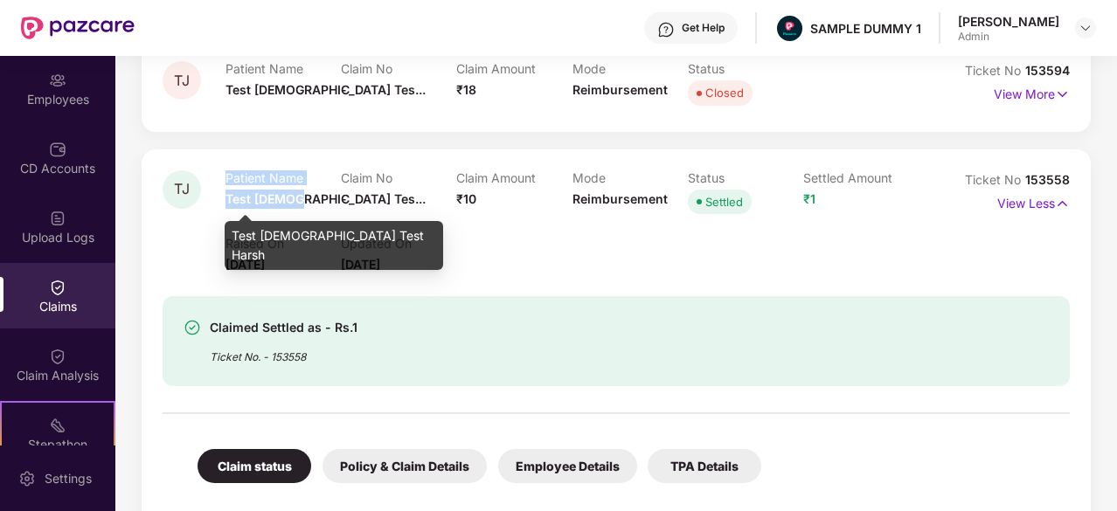
drag, startPoint x: 209, startPoint y: 200, endPoint x: 291, endPoint y: 202, distance: 82.2
click at [291, 202] on div "TJ Patient Name Test Jain Tes... Claim No - Claim Amount ₹10 Mode Reimbursement…" at bounding box center [541, 222] width 756 height 104
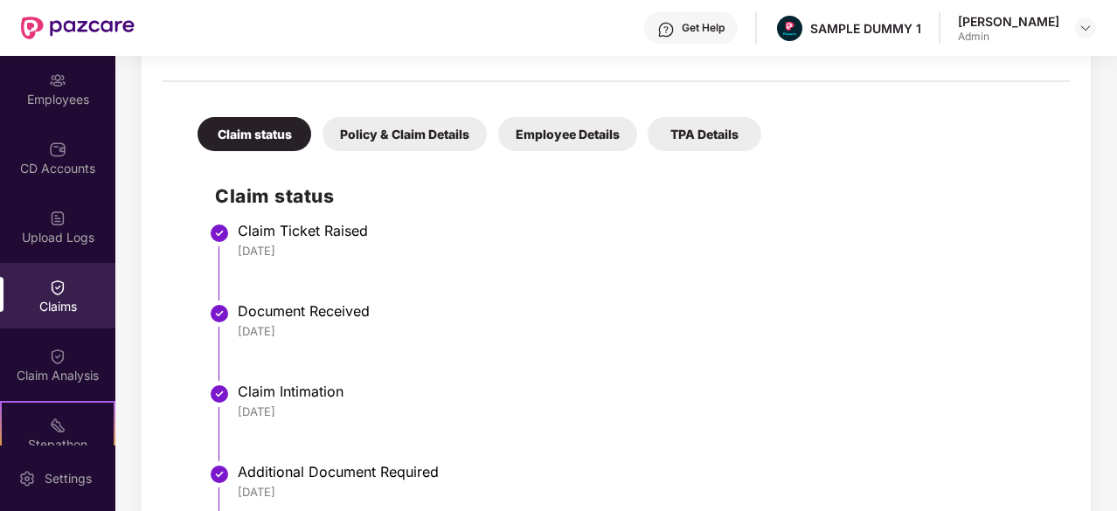
scroll to position [650, 0]
drag, startPoint x: 322, startPoint y: 246, endPoint x: 233, endPoint y: 246, distance: 88.3
click at [233, 246] on li "Claim Ticket Raised 26 Jun 2025" at bounding box center [634, 268] width 838 height 80
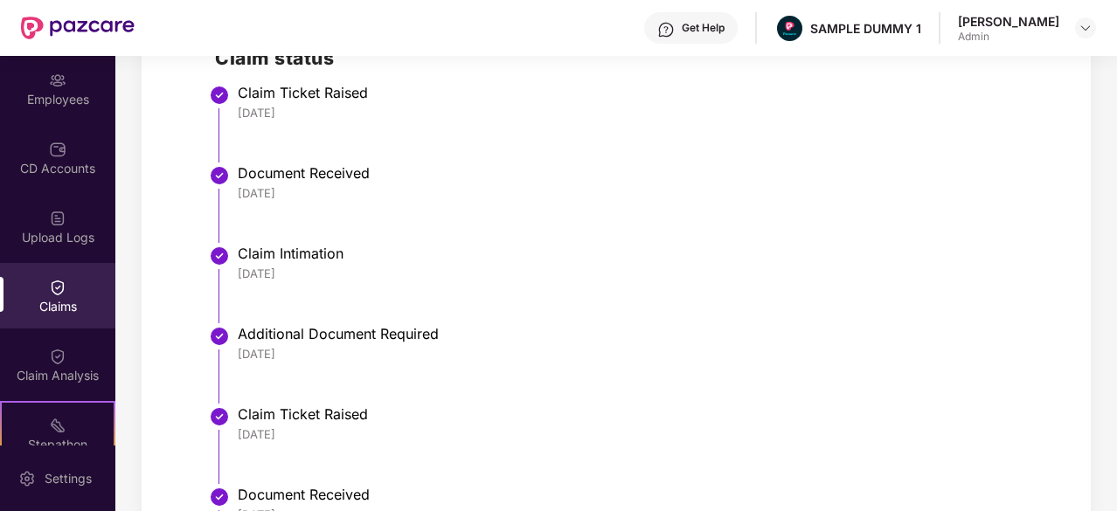
scroll to position [789, 0]
drag, startPoint x: 318, startPoint y: 200, endPoint x: 261, endPoint y: 190, distance: 58.6
click at [261, 190] on div "26 Jun 2025" at bounding box center [645, 193] width 815 height 16
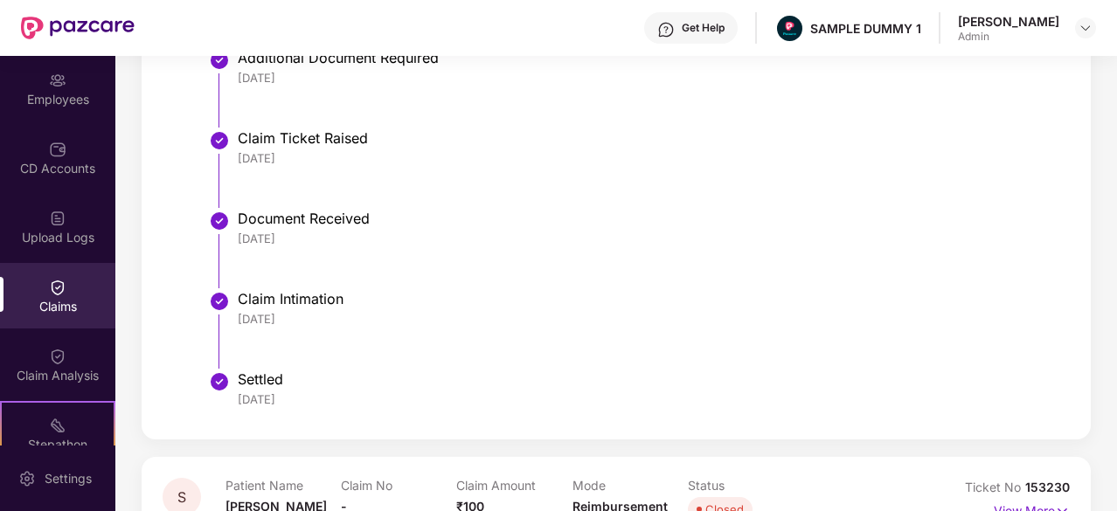
scroll to position [1065, 0]
drag, startPoint x: 318, startPoint y: 309, endPoint x: 233, endPoint y: 321, distance: 86.5
click at [233, 321] on li "Claim Intimation 18 Jul 2025" at bounding box center [634, 336] width 838 height 80
drag, startPoint x: 305, startPoint y: 396, endPoint x: 231, endPoint y: 399, distance: 74.4
click at [231, 399] on li "Settled 23 Jul 2025" at bounding box center [634, 398] width 838 height 42
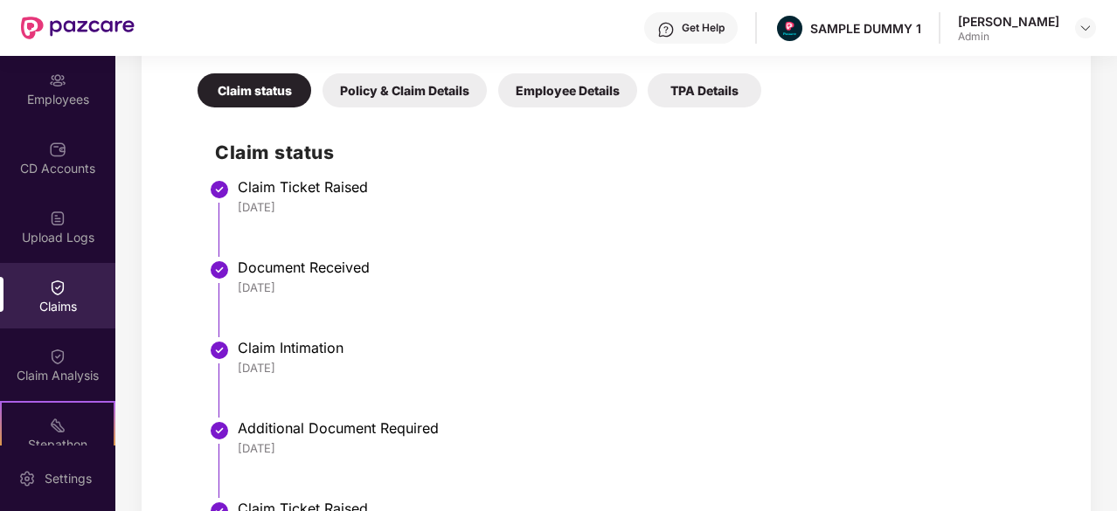
scroll to position [696, 0]
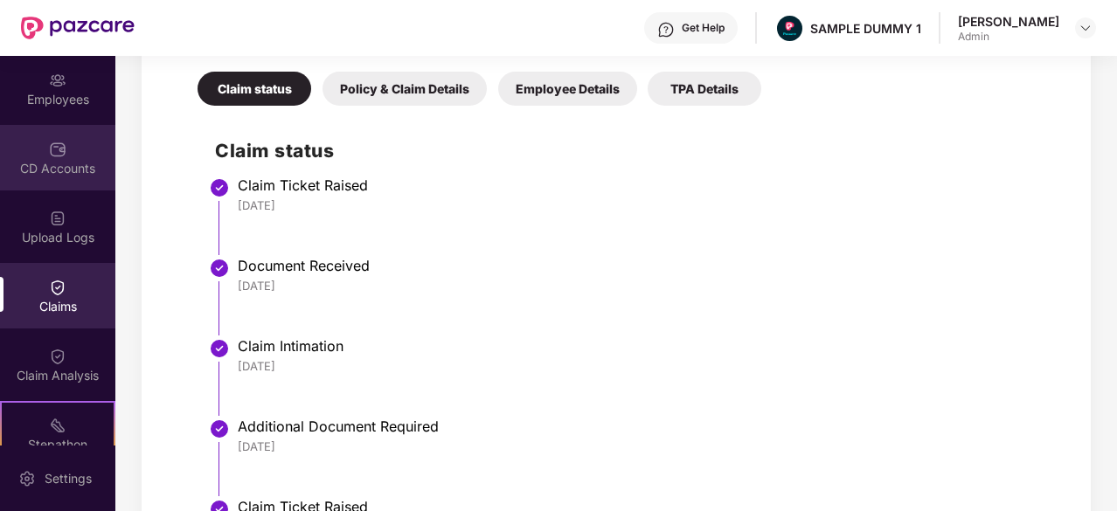
click at [42, 174] on div "CD Accounts" at bounding box center [57, 168] width 115 height 17
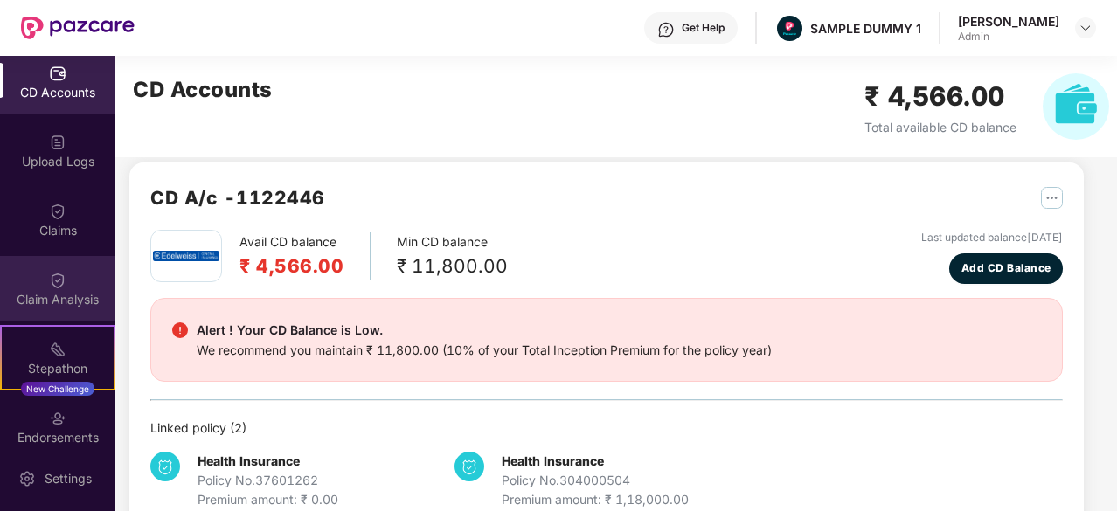
scroll to position [213, 0]
click at [61, 289] on img at bounding box center [57, 281] width 17 height 17
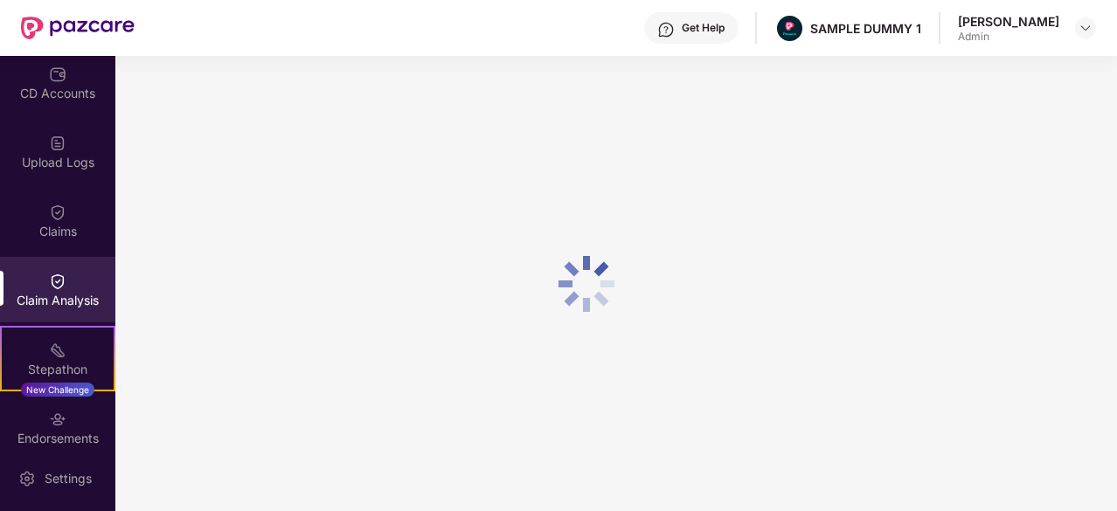
scroll to position [0, 0]
click at [682, 27] on div "Get Help" at bounding box center [703, 28] width 43 height 14
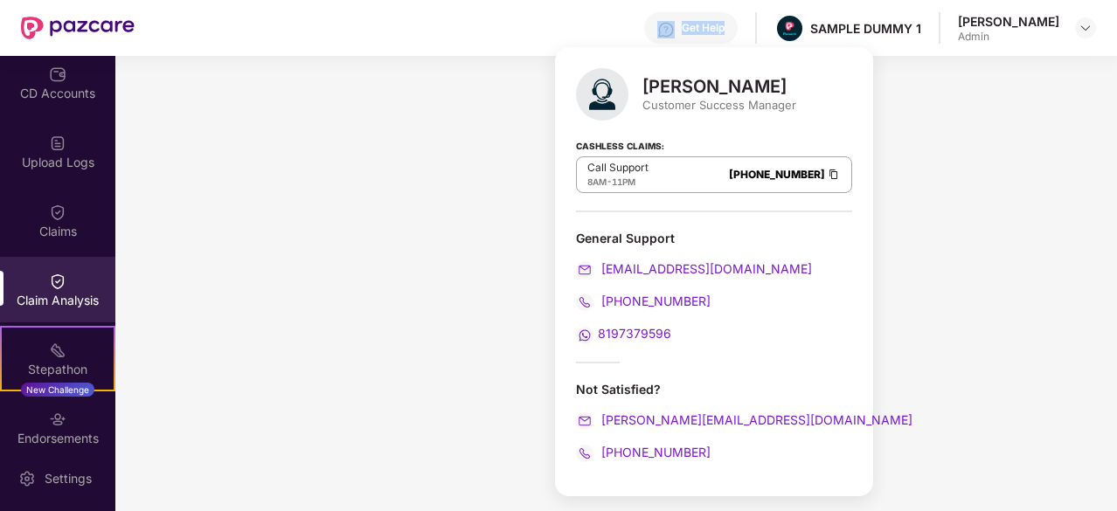
drag, startPoint x: 645, startPoint y: 28, endPoint x: 729, endPoint y: 31, distance: 84.0
click at [729, 31] on div "Get Help" at bounding box center [691, 27] width 94 height 31
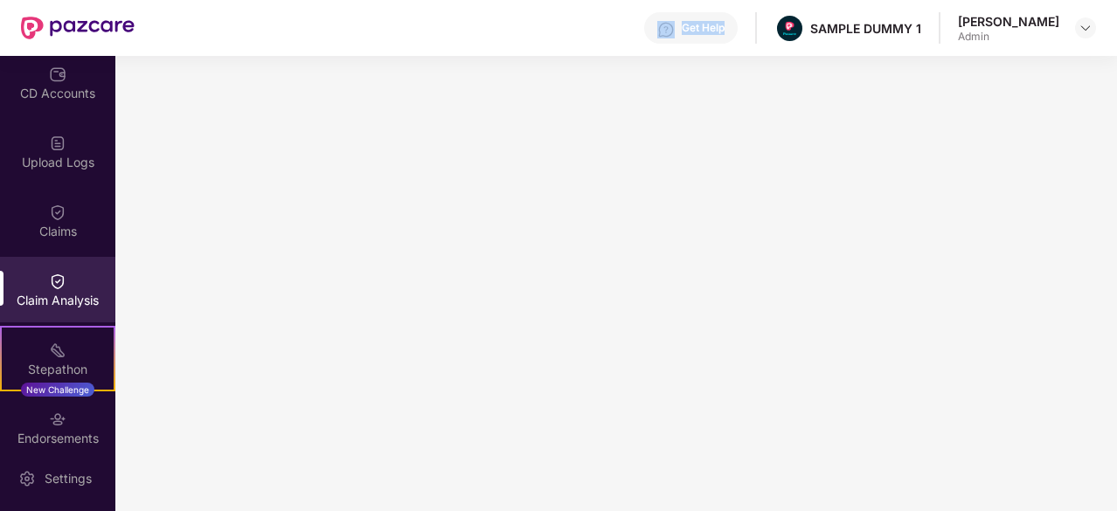
click at [729, 31] on div "Get Help" at bounding box center [691, 27] width 94 height 31
click at [431, 26] on div "Get Help SAMPLE DUMMY 1 Sumanraj Acharya Admin" at bounding box center [616, 28] width 962 height 56
